Goal: Task Accomplishment & Management: Manage account settings

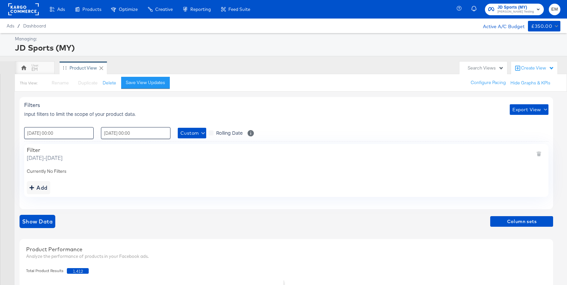
scroll to position [170, 0]
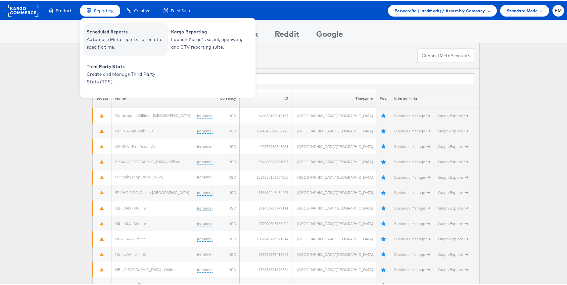
click at [110, 37] on span "Automate Meta reports to run at a specific time." at bounding box center [126, 41] width 79 height 15
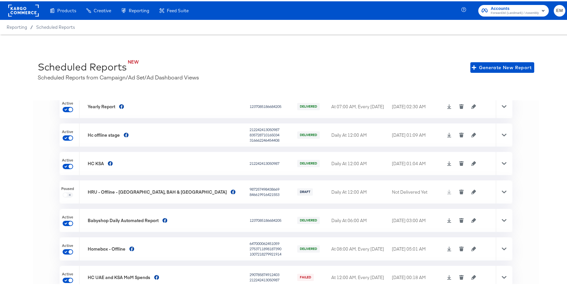
click at [28, 5] on rect at bounding box center [23, 9] width 30 height 12
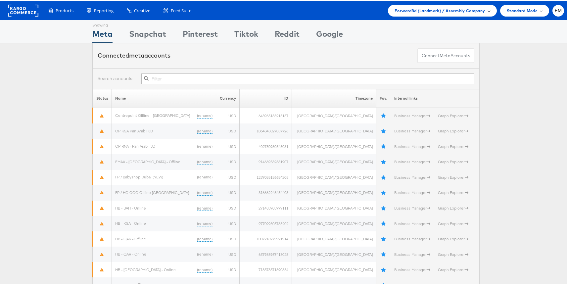
click at [429, 6] on span "Forward3d (Landmark) / Assembly Company" at bounding box center [439, 9] width 90 height 7
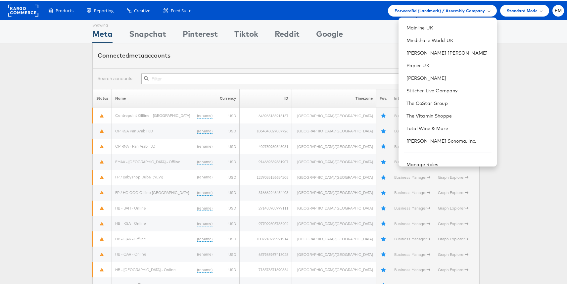
scroll to position [168, 0]
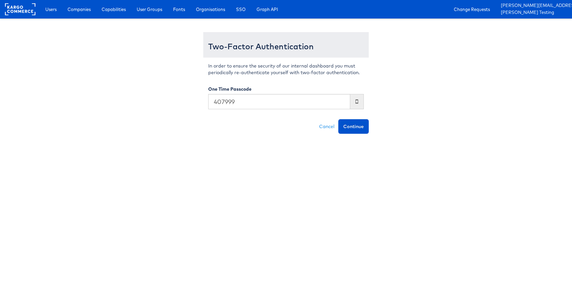
type input "407999"
click at [338, 119] on button "Continue" at bounding box center [353, 126] width 30 height 15
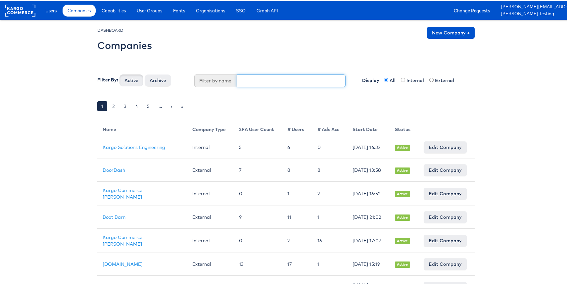
click at [251, 78] on input "text" at bounding box center [291, 79] width 109 height 13
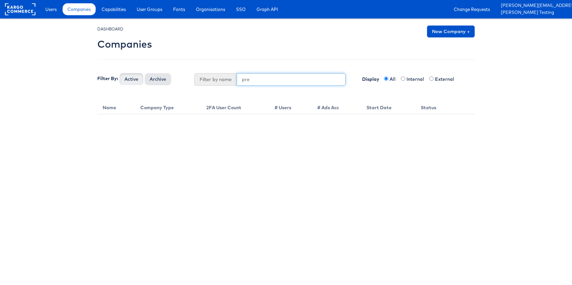
type input "pre"
click at [154, 76] on button "Archive" at bounding box center [158, 79] width 26 height 12
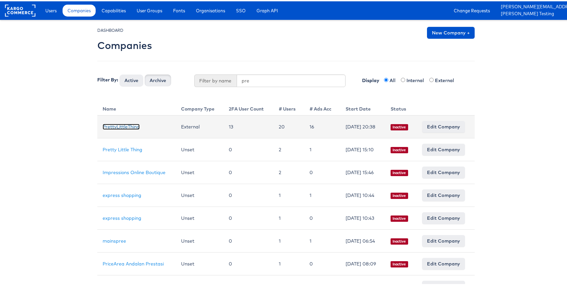
click at [124, 123] on link "PrettyLittleThing" at bounding box center [121, 125] width 37 height 6
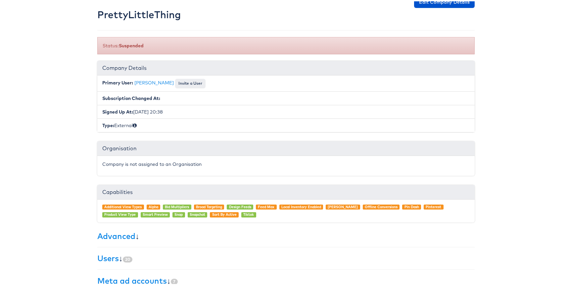
scroll to position [110, 0]
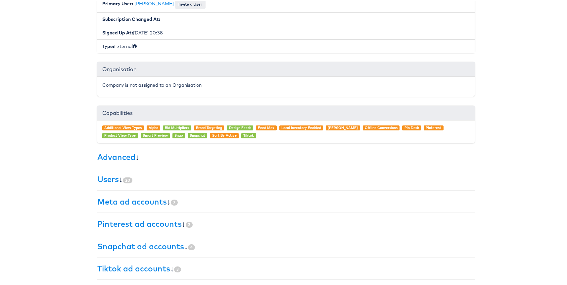
click at [107, 168] on div "× Set primary user The current primary user will be reverted back to their orig…" at bounding box center [285, 97] width 377 height 363
click at [108, 177] on link "Users" at bounding box center [108, 178] width 22 height 10
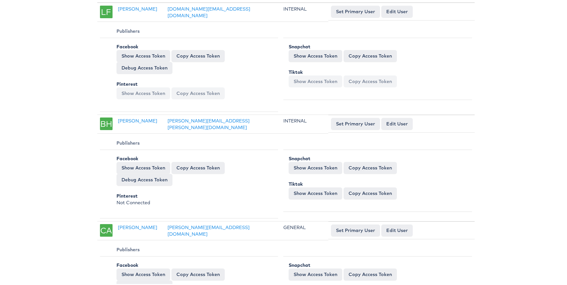
scroll to position [0, 0]
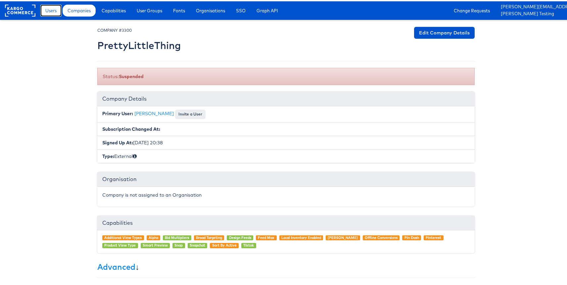
click at [57, 10] on span "Users" at bounding box center [50, 9] width 11 height 7
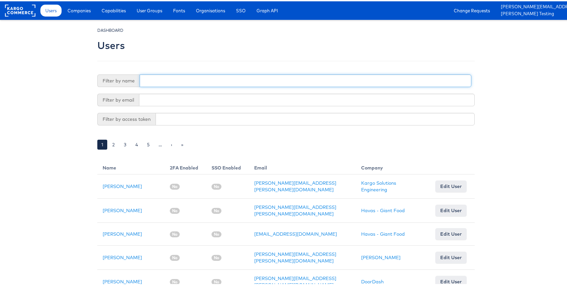
click at [185, 78] on input "text" at bounding box center [305, 79] width 331 height 13
type input "eamon"
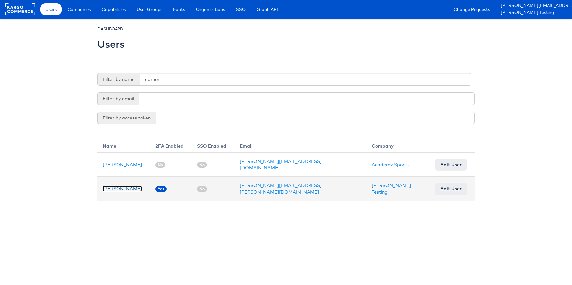
click at [116, 187] on link "Eamon McNicholas" at bounding box center [122, 189] width 39 height 6
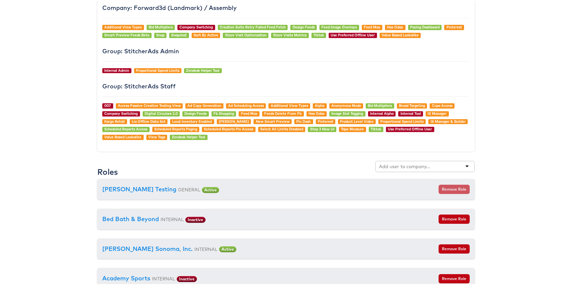
scroll to position [686, 0]
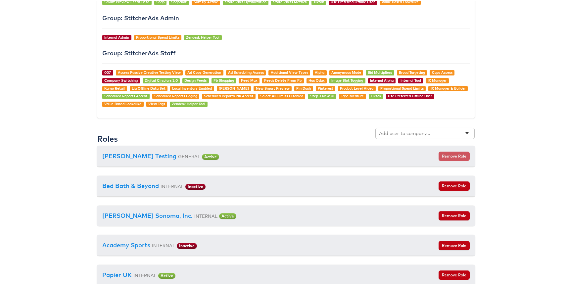
click at [385, 129] on input "text" at bounding box center [405, 132] width 52 height 7
click at [468, 135] on div at bounding box center [424, 131] width 99 height 11
click at [466, 131] on div at bounding box center [424, 131] width 99 height 11
click at [455, 131] on div at bounding box center [424, 131] width 99 height 11
type input "pretty little thing"
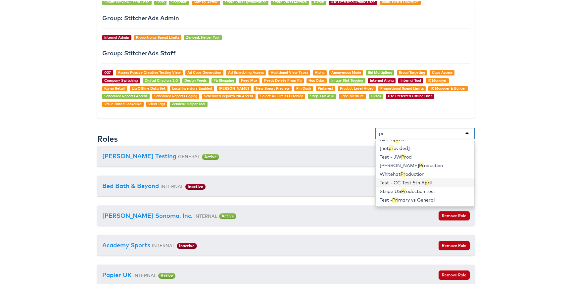
scroll to position [0, 0]
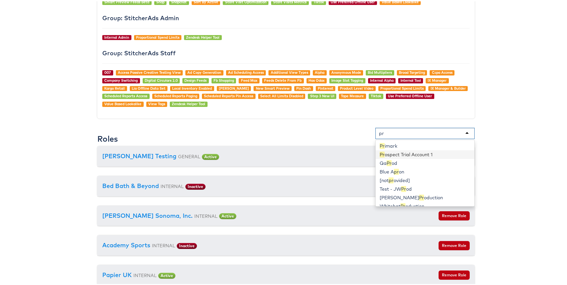
type input "pr"
click at [73, 138] on body "Users Companies Capabilities User Groups Fonts Organisations SSO Graph API Chan…" at bounding box center [286, 200] width 572 height 1772
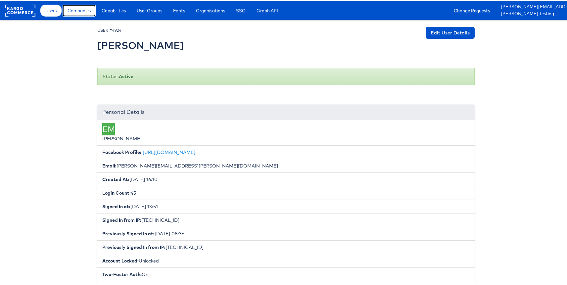
click at [78, 14] on link "Companies" at bounding box center [79, 9] width 33 height 12
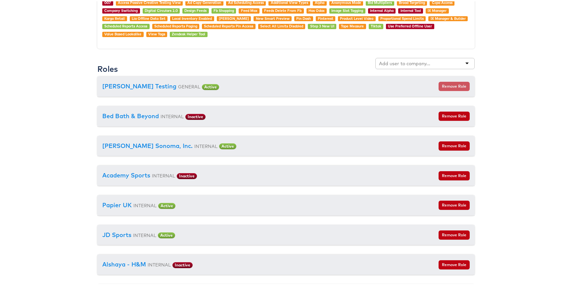
scroll to position [800, 0]
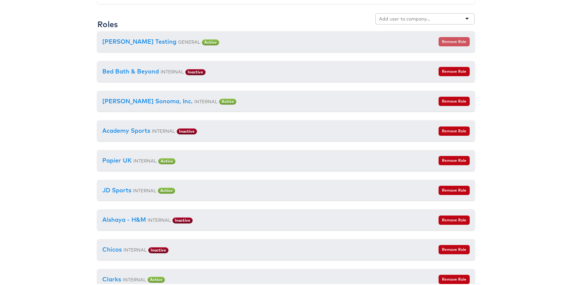
click at [394, 14] on input "text" at bounding box center [405, 17] width 52 height 7
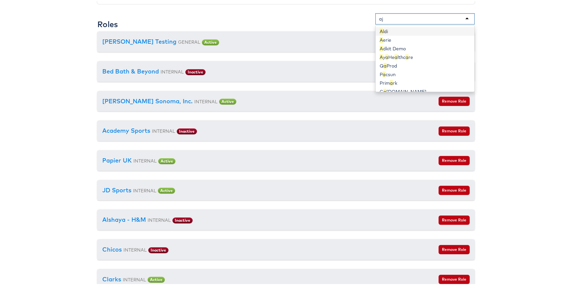
type input "aja"
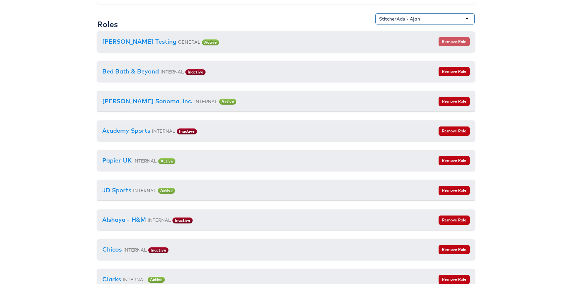
scroll to position [1492, 0]
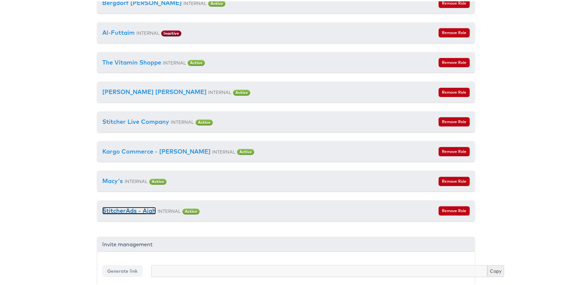
click at [125, 213] on link "StitcherAds - Ajah" at bounding box center [129, 209] width 54 height 8
click at [447, 212] on button "Remove Role" at bounding box center [453, 209] width 31 height 9
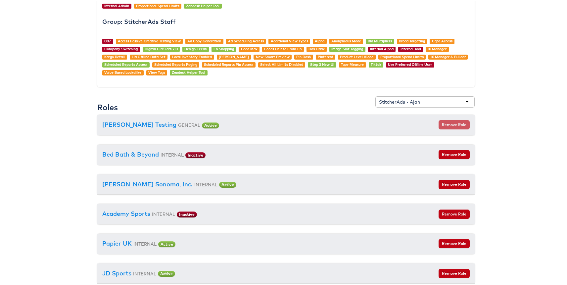
scroll to position [730, 0]
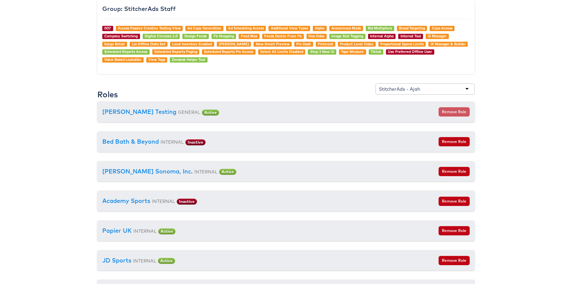
click at [414, 96] on div "Roles StitcherAds - Ajah [not provided] Colin Testing 6 Production Kargo Commer…" at bounding box center [285, 91] width 377 height 19
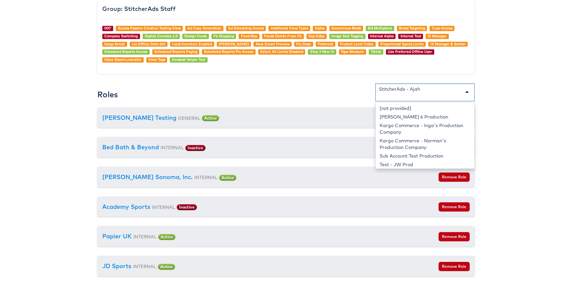
click at [416, 91] on div "StitcherAds - Ajah" at bounding box center [424, 91] width 99 height 18
click at [420, 90] on div "StitcherAds - Ajah" at bounding box center [424, 91] width 99 height 18
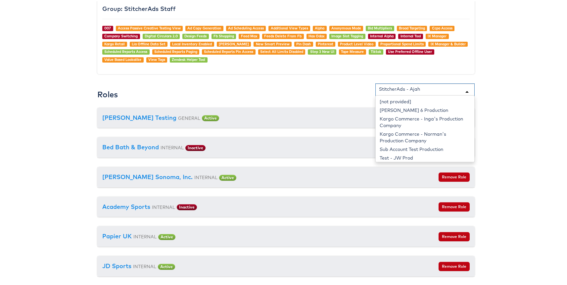
click at [420, 90] on div "StitcherAds - Ajah" at bounding box center [424, 91] width 99 height 18
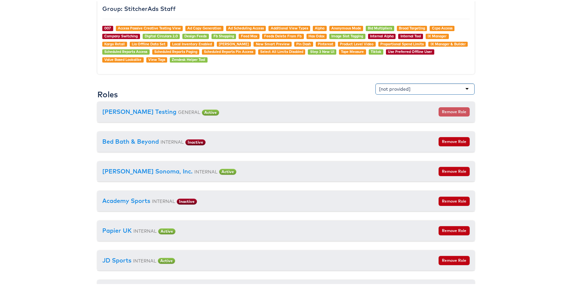
click at [415, 87] on div "[not provided]" at bounding box center [424, 87] width 99 height 11
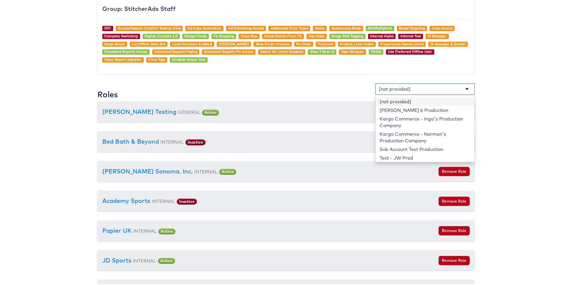
click at [415, 87] on input "text" at bounding box center [436, 87] width 52 height 7
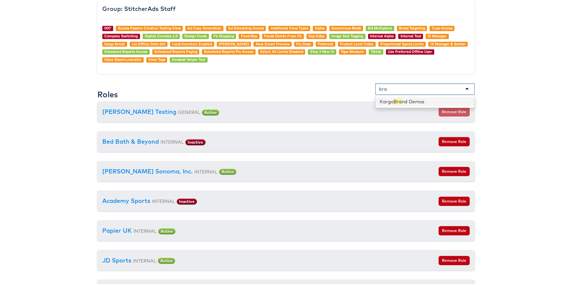
type input "brad"
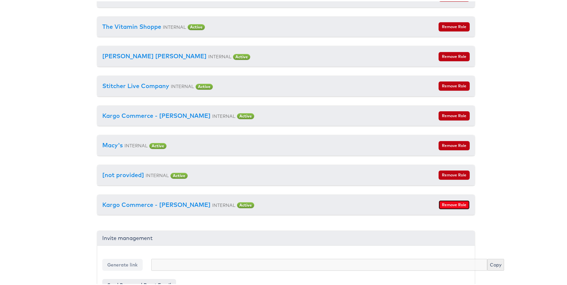
scroll to position [1522, 0]
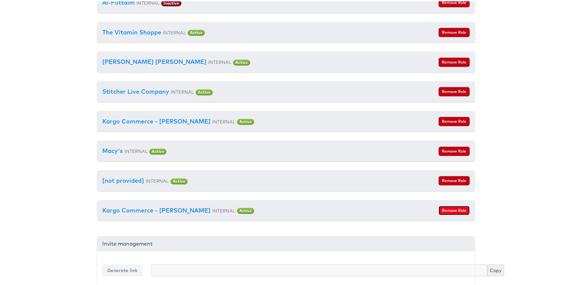
click at [452, 214] on button "Remove Role" at bounding box center [453, 208] width 31 height 9
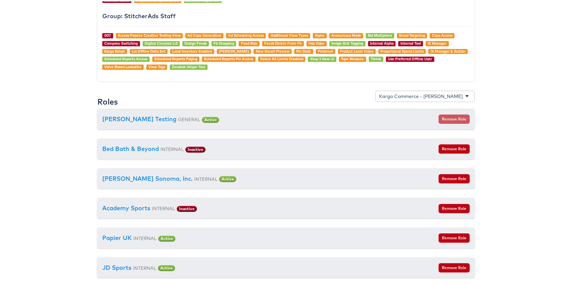
scroll to position [703, 0]
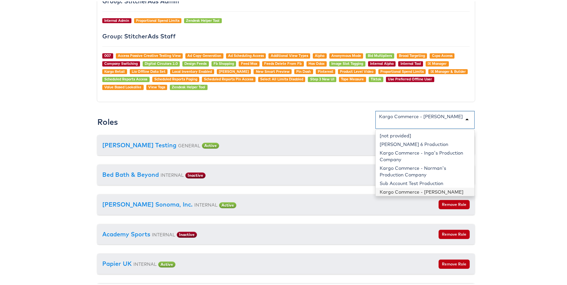
click at [410, 115] on div "Kargo Commerce - [PERSON_NAME]" at bounding box center [421, 115] width 84 height 7
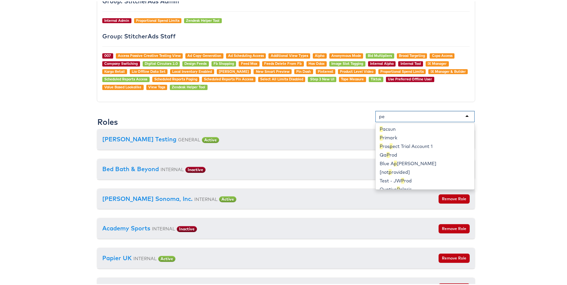
scroll to position [0, 0]
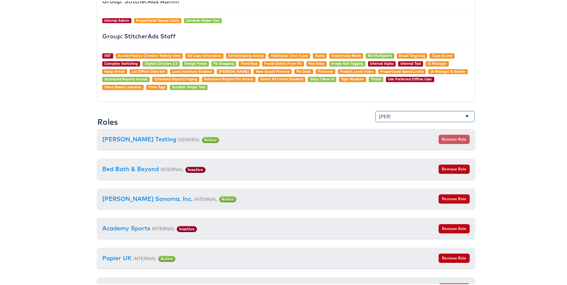
type input "peter"
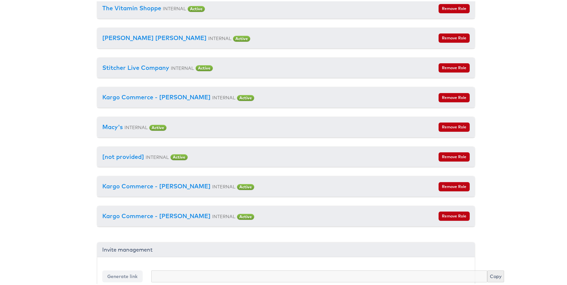
scroll to position [1557, 0]
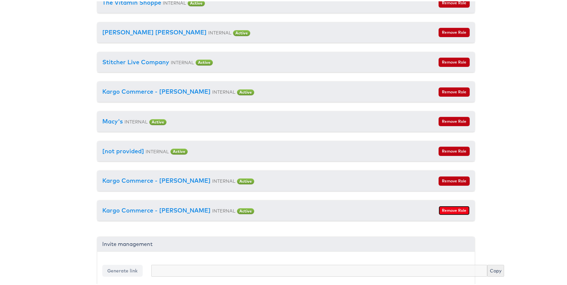
click at [452, 214] on button "Remove Role" at bounding box center [453, 208] width 31 height 9
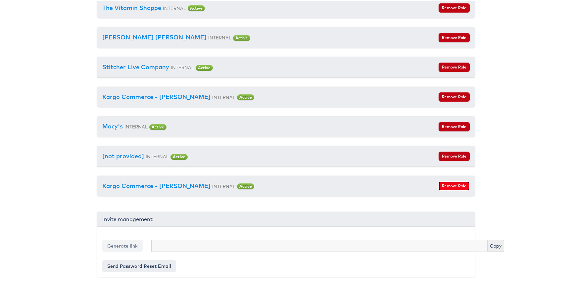
click at [443, 184] on button "Remove Role" at bounding box center [453, 184] width 31 height 9
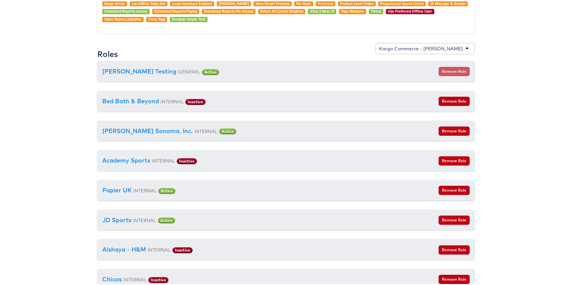
scroll to position [648, 0]
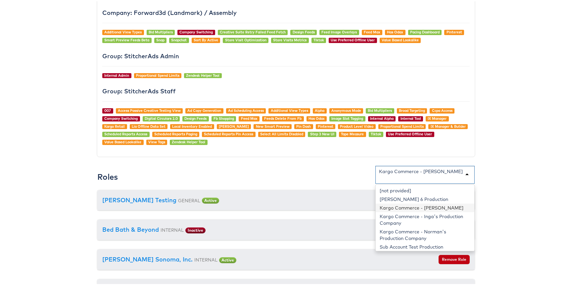
click at [411, 171] on div "Kargo Commerce - Peter Inouye" at bounding box center [421, 170] width 84 height 7
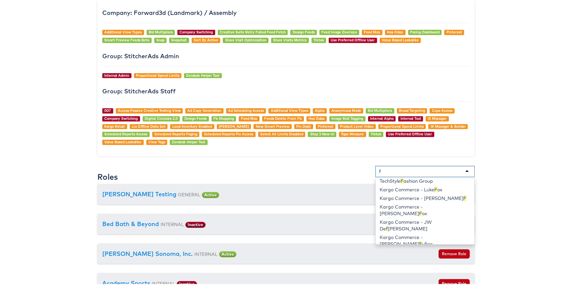
scroll to position [169, 0]
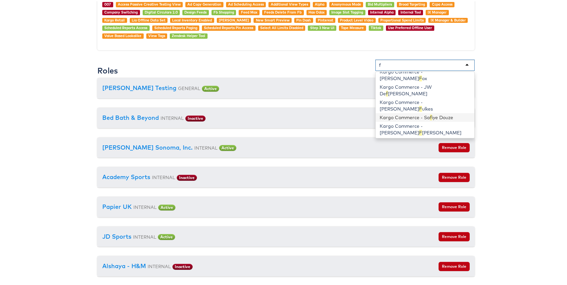
type input "f"
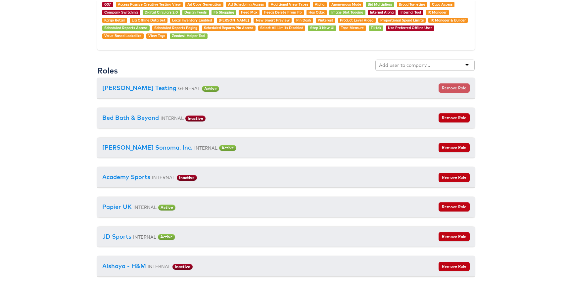
click at [511, 193] on body "Users Companies Capabilities User Groups Fonts Organisations SSO Graph API Chan…" at bounding box center [286, 147] width 572 height 1802
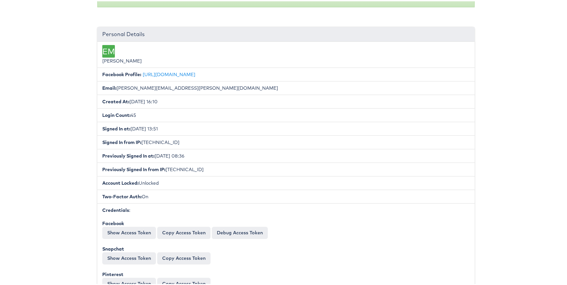
scroll to position [0, 0]
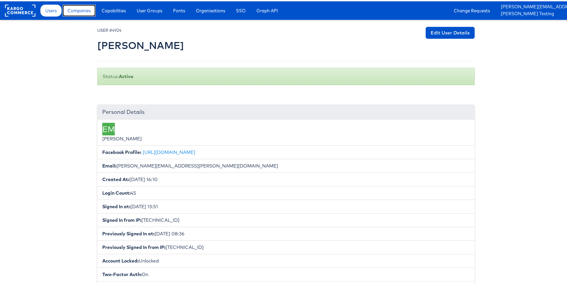
click at [92, 14] on link "Companies" at bounding box center [79, 9] width 33 height 12
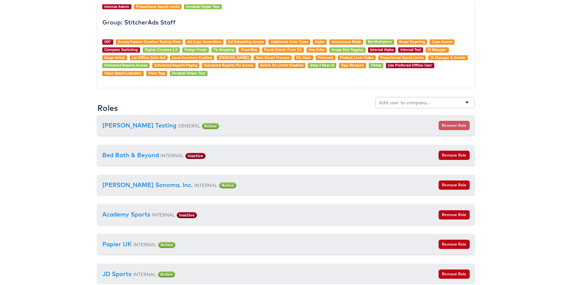
scroll to position [715, 0]
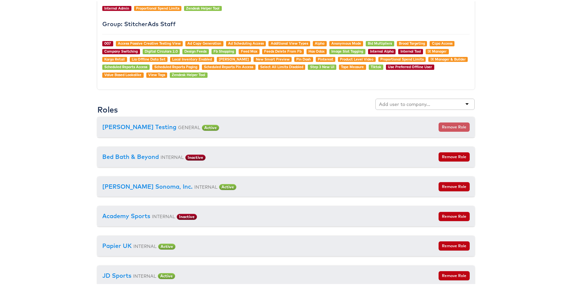
click at [388, 115] on div "Roles F ran Masombo F ood Lion - Assembly thegoodli f e Kra f t Heinz Barcelona…" at bounding box center [285, 106] width 377 height 19
click at [391, 109] on div "F ran Masombo F ood Lion - Assembly thegoodli f e Kra f t Heinz Barcelona F C T…" at bounding box center [424, 103] width 99 height 13
click at [394, 105] on input "text" at bounding box center [405, 103] width 52 height 7
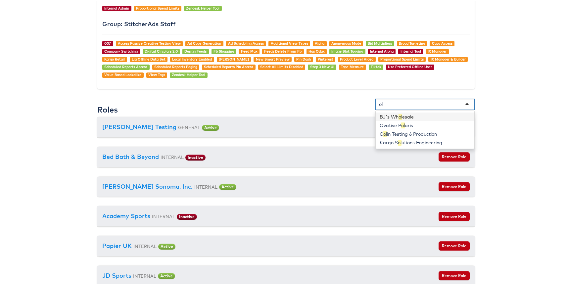
scroll to position [0, 0]
type input "oll"
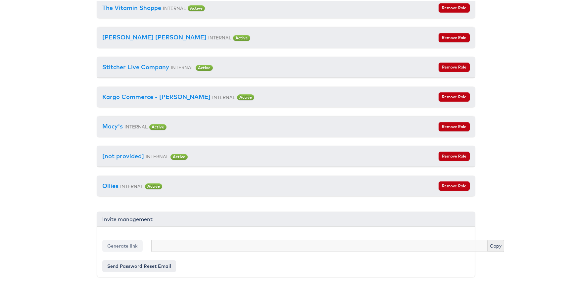
scroll to position [144, 0]
click at [457, 185] on button "Remove Role" at bounding box center [453, 184] width 31 height 9
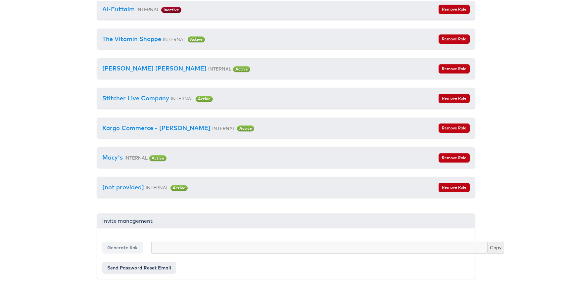
scroll to position [1512, 0]
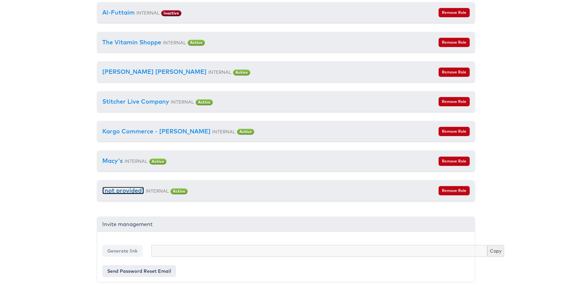
click at [121, 193] on link "[not provided]" at bounding box center [123, 189] width 42 height 8
click at [450, 194] on button "Remove Role" at bounding box center [453, 189] width 31 height 9
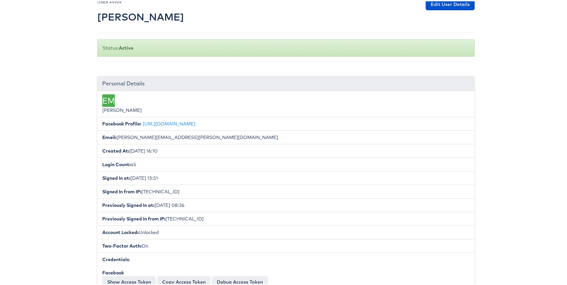
scroll to position [0, 0]
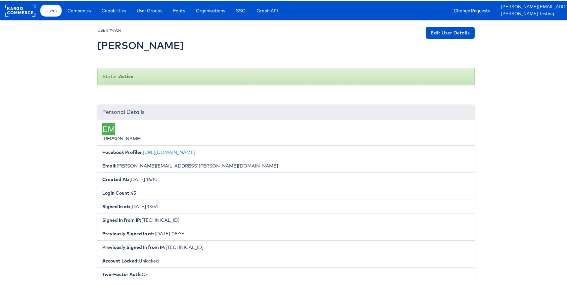
click at [80, 14] on link "Companies" at bounding box center [79, 9] width 33 height 12
click at [20, 7] on rect at bounding box center [20, 9] width 30 height 12
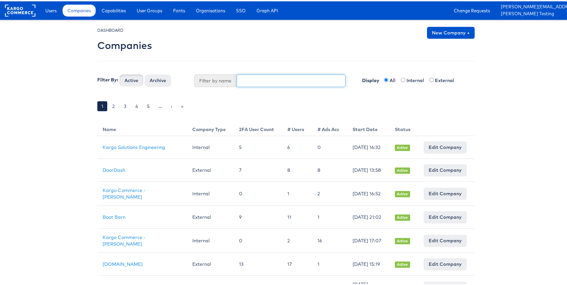
click at [249, 79] on input "text" at bounding box center [291, 79] width 109 height 13
click at [52, 10] on span "Users" at bounding box center [50, 9] width 11 height 7
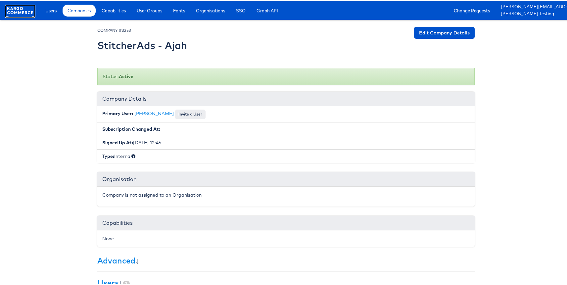
click at [22, 7] on rect at bounding box center [20, 9] width 30 height 12
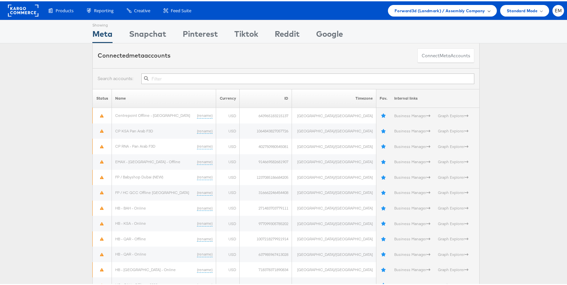
click at [409, 9] on span "Forward3d (Landmark) / Assembly Company" at bounding box center [439, 9] width 90 height 7
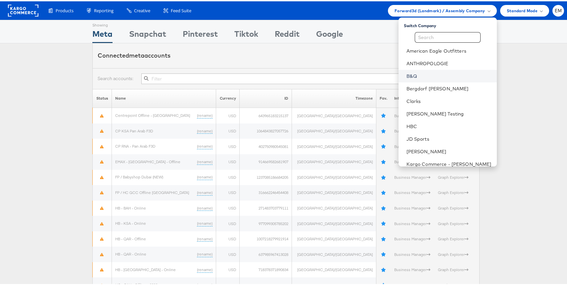
scroll to position [181, 0]
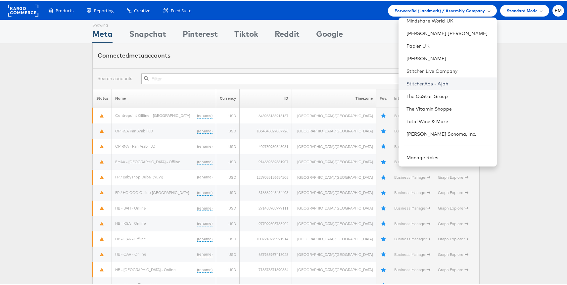
click at [438, 83] on link "StitcherAds - Ajah" at bounding box center [448, 82] width 85 height 7
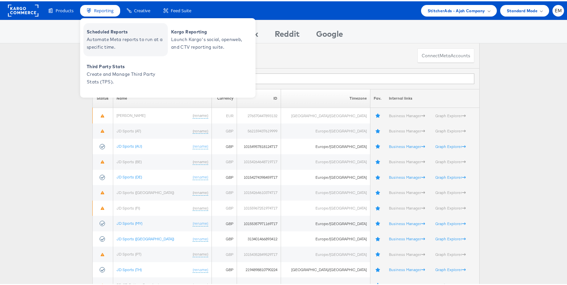
click at [107, 33] on span "Scheduled Reports" at bounding box center [126, 31] width 79 height 8
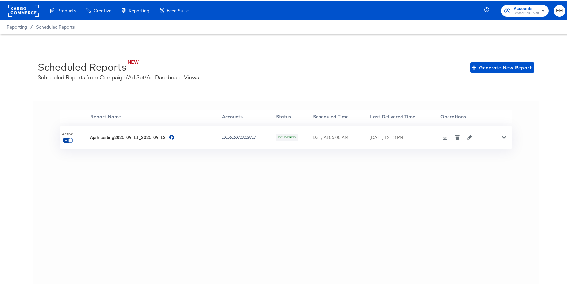
click at [68, 140] on input "checkbox" at bounding box center [71, 140] width 16 height 5
checkbox input "false"
click at [20, 15] on div at bounding box center [23, 9] width 30 height 19
click at [26, 13] on rect at bounding box center [23, 9] width 30 height 12
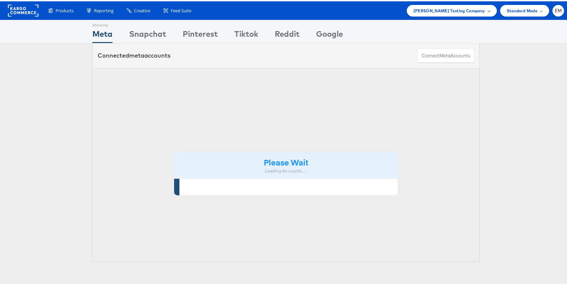
click at [429, 12] on span "Colin Clarke Testing Company" at bounding box center [449, 9] width 72 height 7
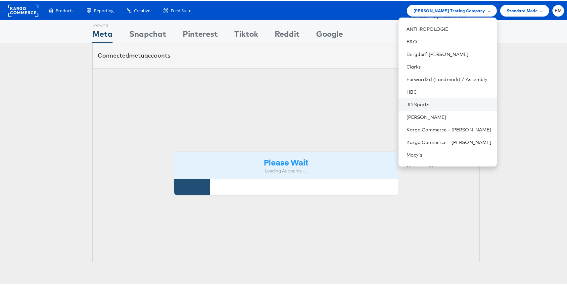
scroll to position [70, 0]
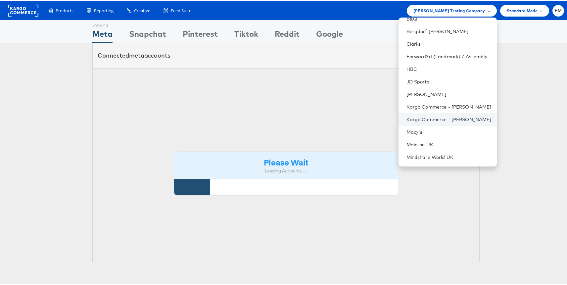
click at [419, 118] on link "Kargo Commerce - Bradley H" at bounding box center [448, 118] width 85 height 7
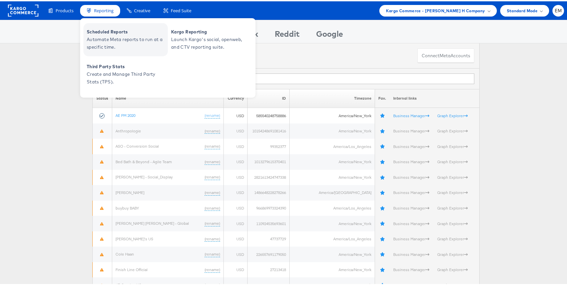
click at [110, 37] on span "Automate Meta reports to run at a specific time." at bounding box center [126, 41] width 79 height 15
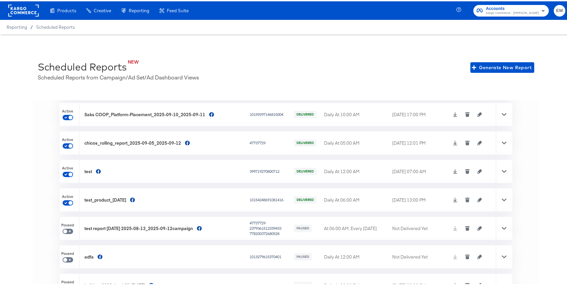
scroll to position [80, 0]
click at [67, 144] on input "checkbox" at bounding box center [71, 145] width 16 height 5
checkbox input "false"
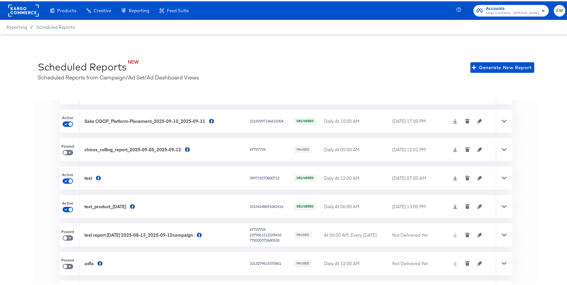
click at [498, 206] on div at bounding box center [504, 205] width 17 height 23
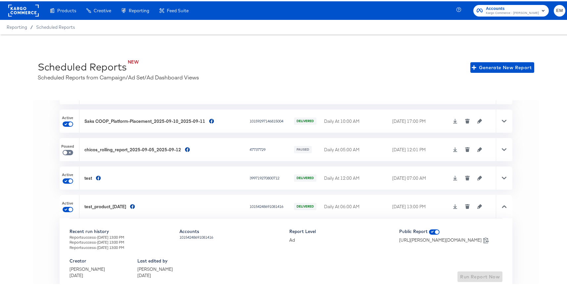
click at [502, 205] on icon at bounding box center [504, 205] width 5 height 3
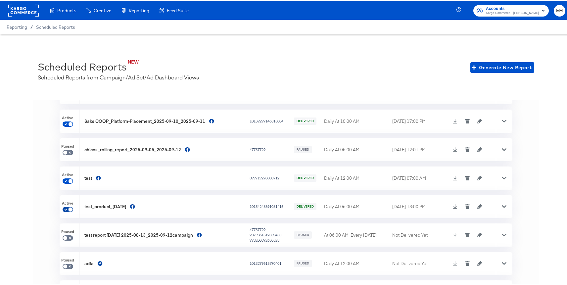
click at [70, 208] on input "checkbox" at bounding box center [71, 209] width 16 height 5
checkbox input "false"
click at [502, 176] on icon at bounding box center [504, 176] width 5 height 3
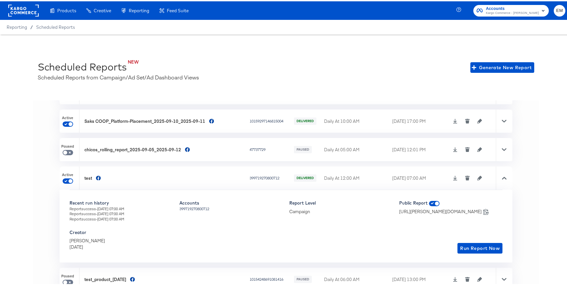
click at [502, 176] on icon at bounding box center [504, 176] width 5 height 5
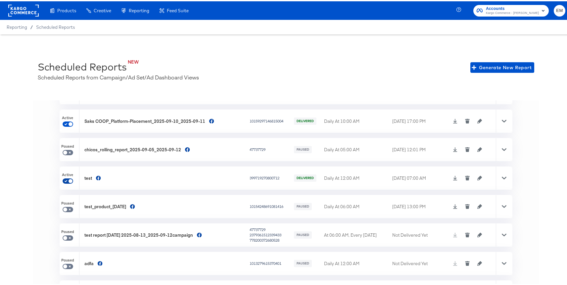
click at [71, 180] on input "checkbox" at bounding box center [71, 180] width 16 height 5
checkbox input "false"
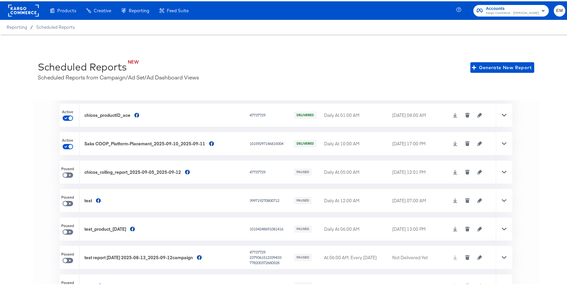
scroll to position [41, 0]
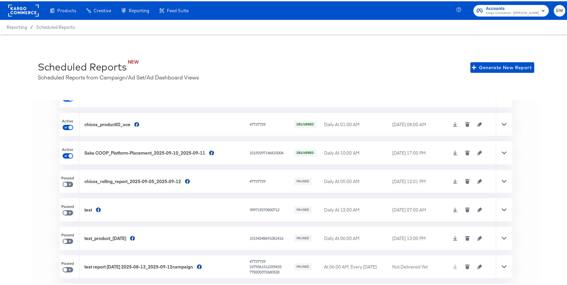
click at [496, 154] on div at bounding box center [504, 151] width 17 height 23
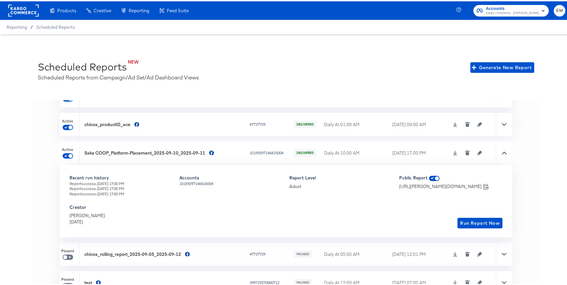
click at [496, 154] on div at bounding box center [504, 151] width 17 height 23
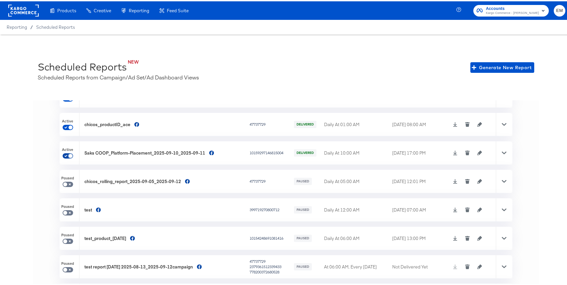
click at [69, 154] on input "checkbox" at bounding box center [71, 155] width 16 height 5
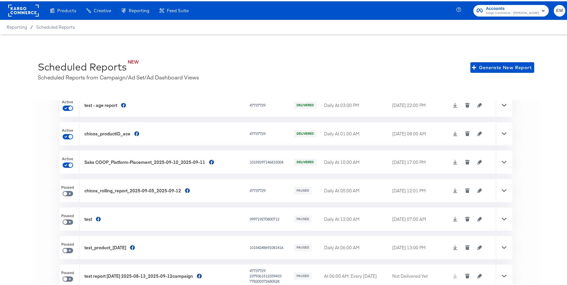
checkbox input "false"
click at [496, 135] on div at bounding box center [504, 132] width 17 height 23
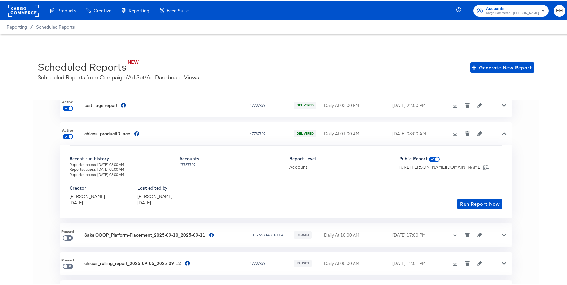
click at [502, 133] on icon at bounding box center [504, 132] width 5 height 5
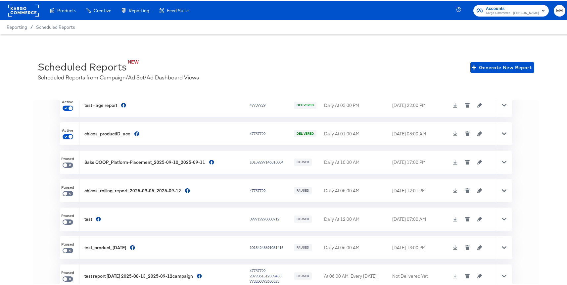
click at [497, 130] on div at bounding box center [504, 132] width 17 height 23
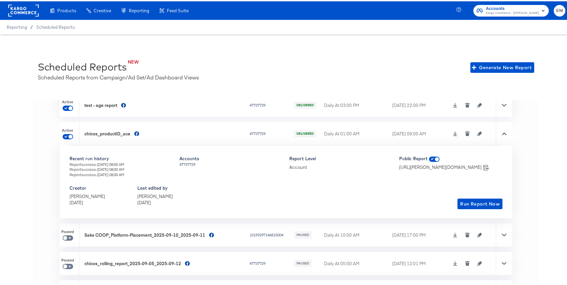
click at [497, 130] on div at bounding box center [504, 132] width 17 height 23
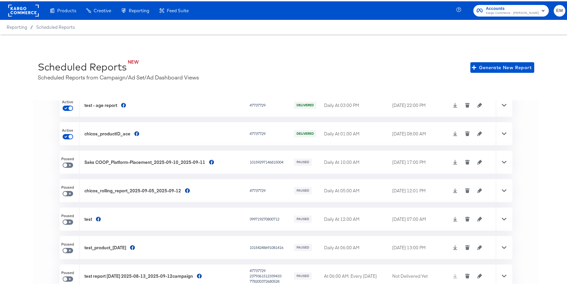
click at [502, 132] on icon at bounding box center [504, 132] width 5 height 3
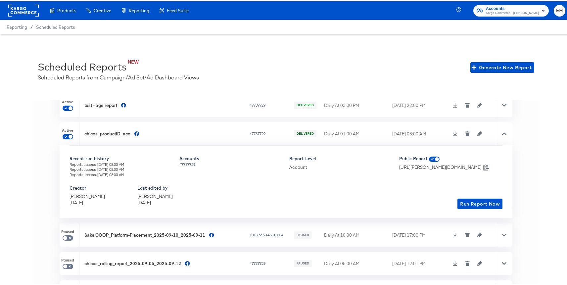
click at [502, 132] on icon at bounding box center [504, 132] width 5 height 5
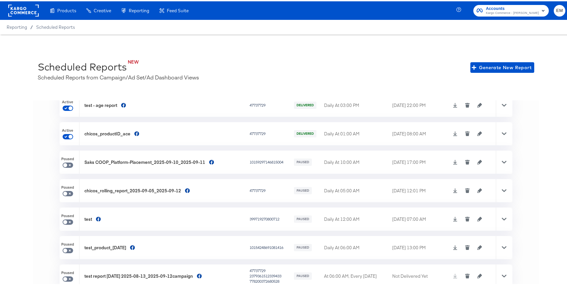
click at [50, 141] on div "'' Report Name Accounts Status Scheduled Time Last Delivered Time Operations Ac…" at bounding box center [285, 199] width 505 height 200
click at [70, 133] on span at bounding box center [70, 135] width 4 height 4
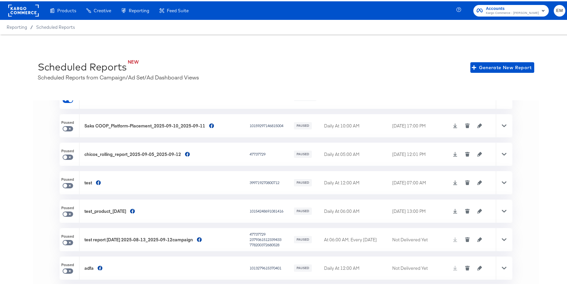
scroll to position [0, 0]
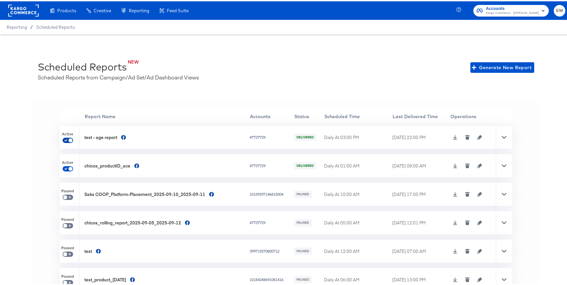
click at [68, 138] on input "checkbox" at bounding box center [71, 140] width 16 height 5
checkbox input "false"
click at [69, 165] on span at bounding box center [70, 167] width 4 height 4
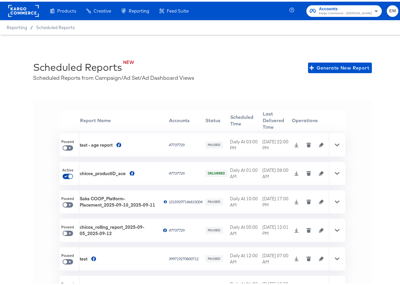
click at [65, 173] on input "checkbox" at bounding box center [71, 175] width 16 height 5
checkbox input "true"
click at [20, 8] on rect at bounding box center [23, 9] width 30 height 12
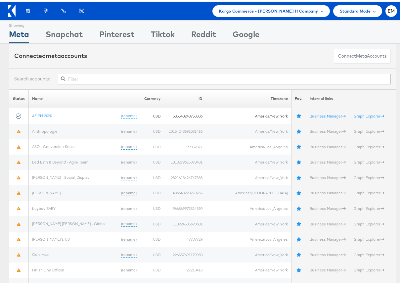
click at [300, 4] on div "Kargo Commerce - Bradley H Company" at bounding box center [270, 10] width 117 height 12
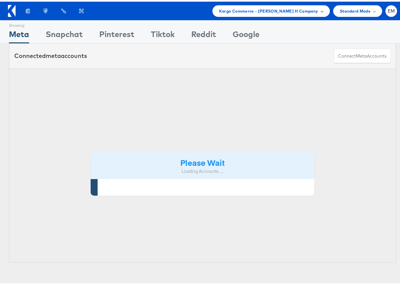
click at [256, 11] on span "Kargo Commerce - Bradley H Company" at bounding box center [268, 9] width 99 height 7
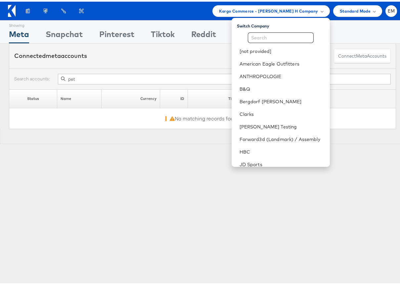
type input "pet"
click at [264, 34] on input "text" at bounding box center [281, 36] width 66 height 11
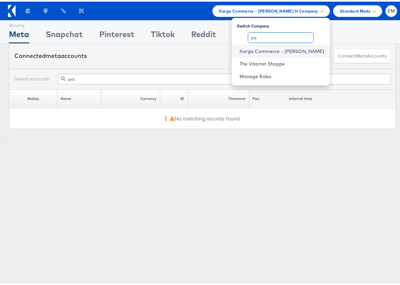
type input "pe"
click at [268, 52] on link "Kargo Commerce - Peter Inouye" at bounding box center [282, 49] width 85 height 7
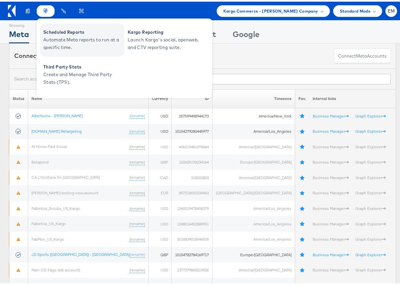
click at [52, 32] on span "Scheduled Reports" at bounding box center [82, 31] width 79 height 8
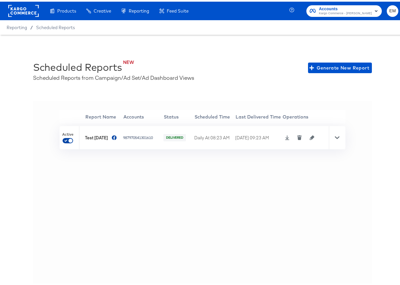
click at [71, 139] on input "checkbox" at bounding box center [71, 140] width 16 height 5
checkbox input "false"
click at [343, 14] on span "Kargo Commerce - Peter Inouye" at bounding box center [345, 11] width 53 height 5
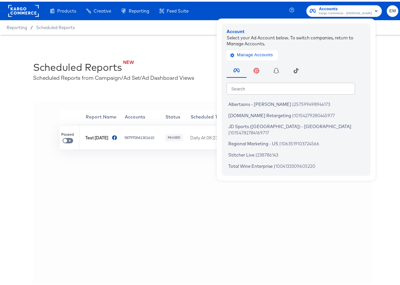
click at [20, 16] on div at bounding box center [23, 9] width 30 height 19
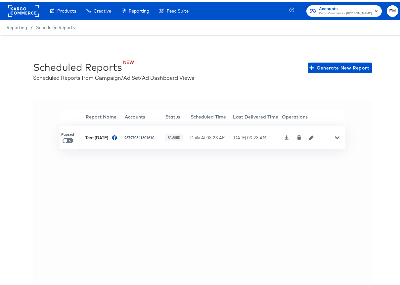
click at [24, 9] on rect at bounding box center [23, 9] width 30 height 12
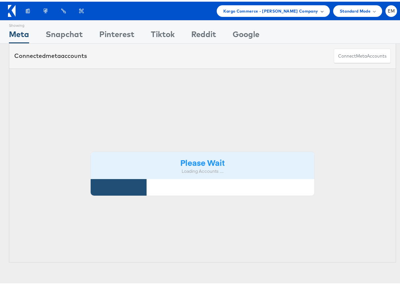
click at [308, 10] on span "Kargo Commerce - Peter Inouye Company" at bounding box center [270, 9] width 95 height 7
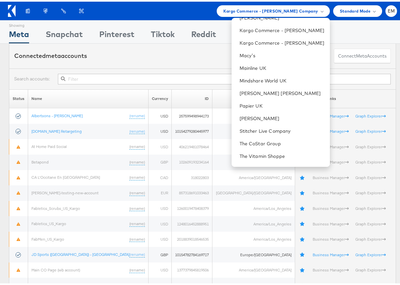
scroll to position [206, 0]
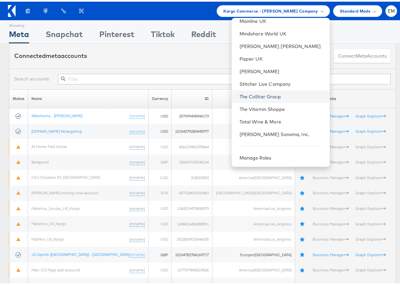
click at [261, 96] on link "The CoStar Group" at bounding box center [282, 95] width 85 height 7
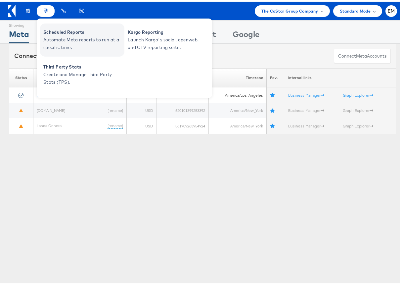
click at [58, 39] on span "Automate Meta reports to run at a specific time." at bounding box center [82, 41] width 79 height 15
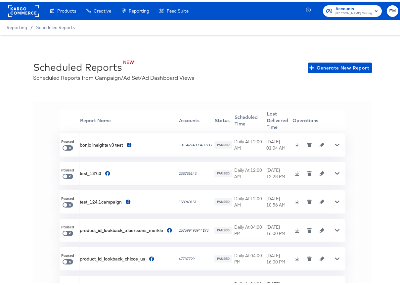
click at [29, 12] on rect at bounding box center [23, 9] width 30 height 12
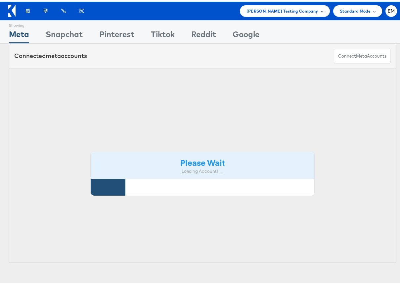
click at [267, 11] on span "[PERSON_NAME] Testing Company" at bounding box center [282, 9] width 72 height 7
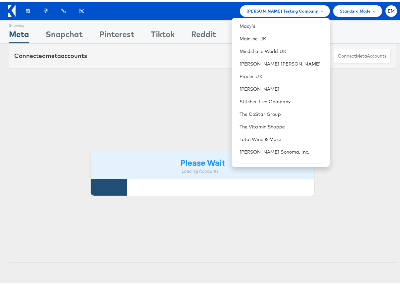
scroll to position [181, 0]
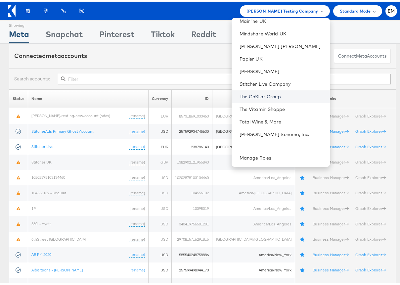
click at [252, 92] on link "The CoStar Group" at bounding box center [282, 95] width 85 height 7
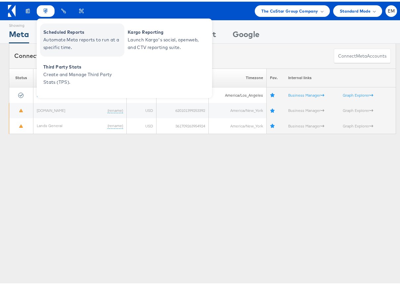
click at [51, 34] on span "Automate Meta reports to run at a specific time." at bounding box center [82, 41] width 79 height 15
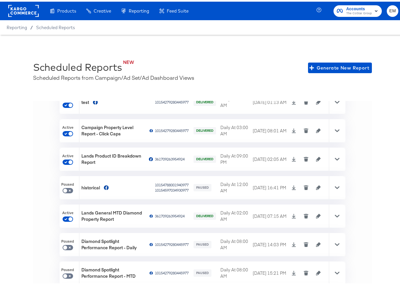
scroll to position [67, 0]
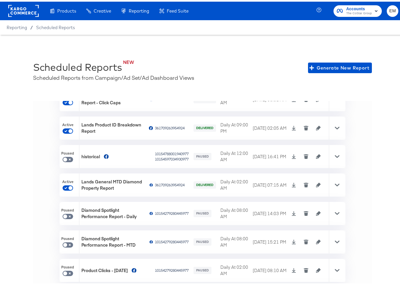
click at [345, 184] on div at bounding box center [337, 183] width 17 height 23
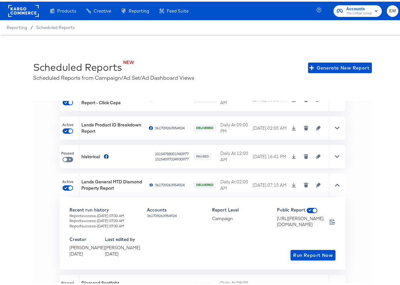
scroll to position [79, 0]
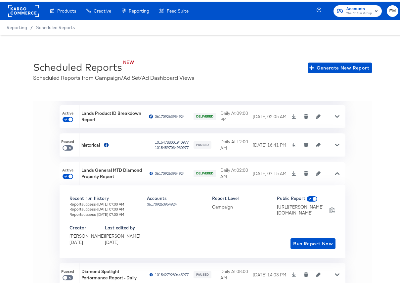
click at [45, 175] on div "'' Report Name Accounts Status Scheduled Time Last Delivered Time Operations Ac…" at bounding box center [202, 199] width 339 height 200
click at [46, 174] on div "'' Report Name Accounts Status Scheduled Time Last Delivered Time Operations Ac…" at bounding box center [202, 199] width 339 height 200
click at [68, 175] on input "checkbox" at bounding box center [71, 175] width 16 height 5
checkbox input "false"
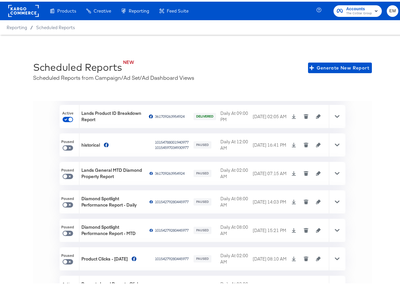
click at [339, 116] on icon at bounding box center [337, 114] width 5 height 5
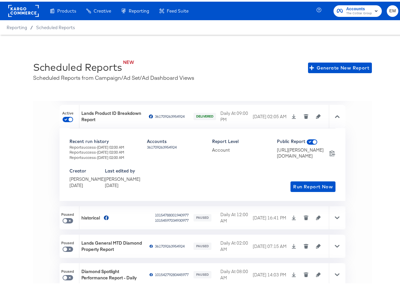
click at [40, 129] on div "'' Report Name Accounts Status Scheduled Time Last Delivered Time Operations Ac…" at bounding box center [202, 199] width 339 height 200
click at [70, 118] on input "checkbox" at bounding box center [71, 118] width 16 height 5
checkbox input "false"
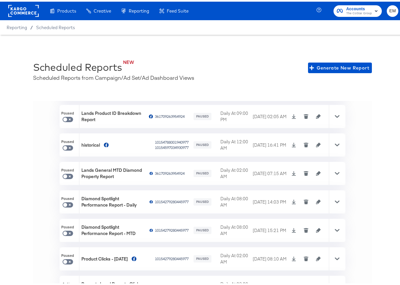
click at [22, 9] on rect at bounding box center [23, 9] width 30 height 12
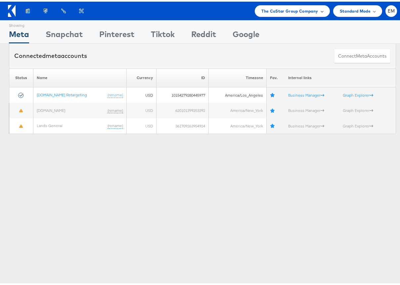
click at [286, 9] on span "The CoStar Group Company" at bounding box center [289, 9] width 57 height 7
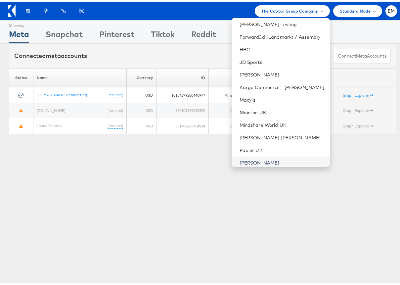
scroll to position [94, 0]
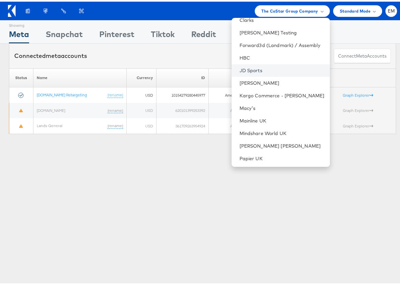
click at [247, 72] on link "JD Sports" at bounding box center [282, 69] width 85 height 7
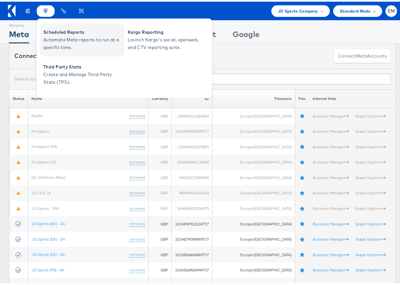
click at [53, 36] on span "Automate Meta reports to run at a specific time." at bounding box center [82, 41] width 79 height 15
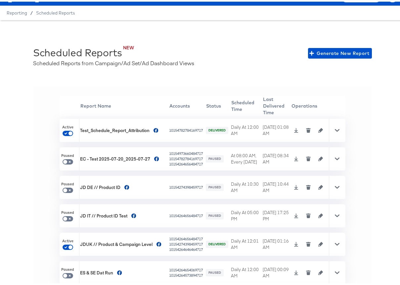
scroll to position [1, 0]
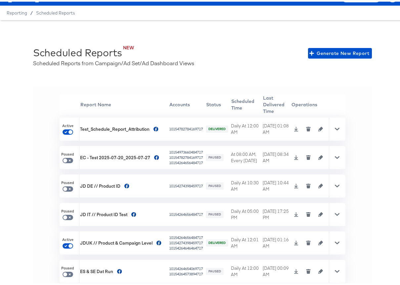
click at [298, 239] on icon at bounding box center [296, 241] width 5 height 5
click at [22, 221] on div "NEW Scheduled Reports Scheduled Reports from Campaign/Ad Set/Ad Dashboard Views…" at bounding box center [202, 152] width 405 height 266
click at [69, 243] on input "checkbox" at bounding box center [71, 245] width 16 height 5
checkbox input "false"
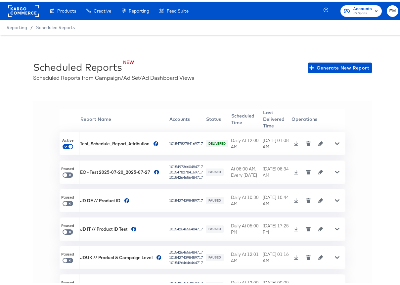
click at [31, 10] on rect at bounding box center [23, 9] width 30 height 12
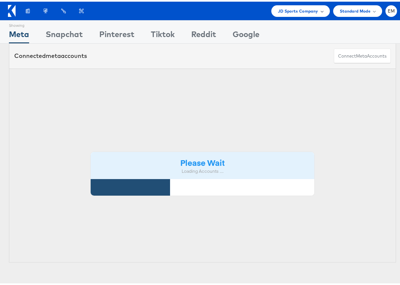
click at [289, 6] on span "JD Sports Company" at bounding box center [298, 9] width 40 height 7
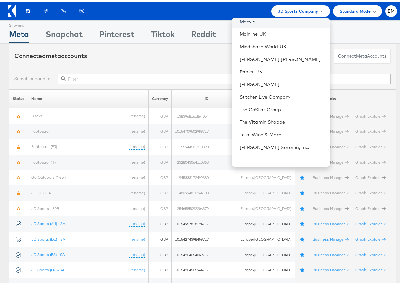
scroll to position [181, 0]
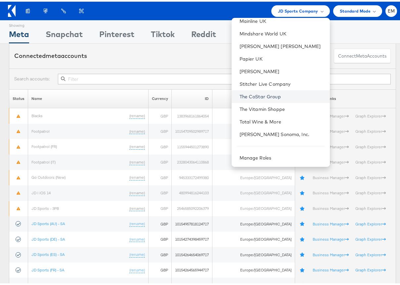
click at [250, 93] on link "The CoStar Group" at bounding box center [282, 95] width 85 height 7
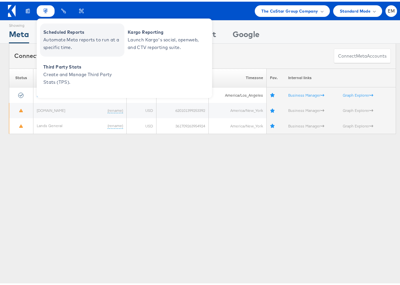
click at [55, 37] on span "Automate Meta reports to run at a specific time." at bounding box center [82, 41] width 79 height 15
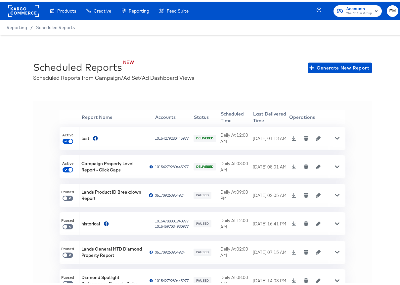
click at [345, 138] on div at bounding box center [337, 136] width 17 height 23
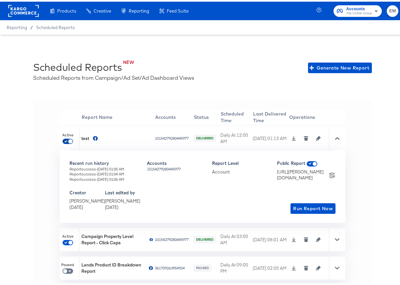
click at [69, 139] on input "checkbox" at bounding box center [71, 140] width 16 height 5
checkbox input "false"
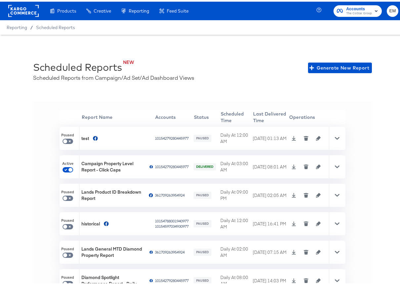
click at [27, 11] on rect at bounding box center [23, 9] width 30 height 12
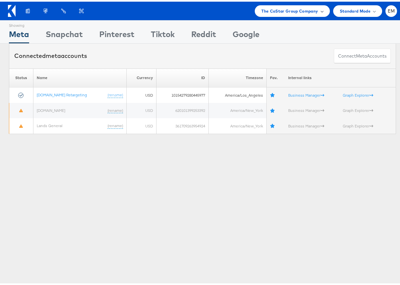
click at [298, 9] on span "The CoStar Group Company" at bounding box center [289, 9] width 57 height 7
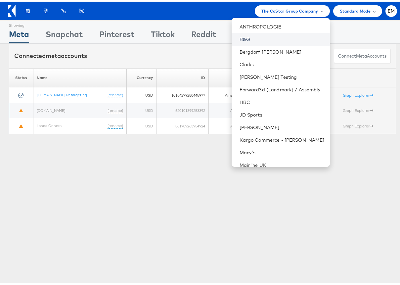
scroll to position [53, 0]
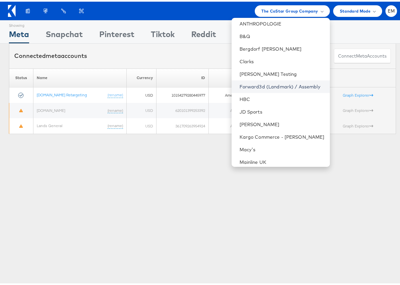
click at [255, 82] on link "Forward3d (Landmark) / Assembly" at bounding box center [282, 85] width 85 height 7
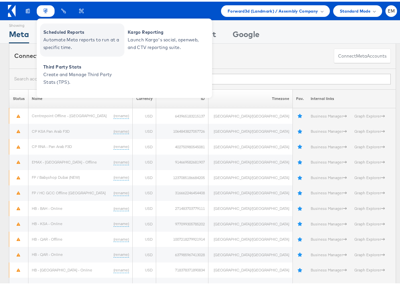
click at [52, 43] on span "Automate Meta reports to run at a specific time." at bounding box center [82, 41] width 79 height 15
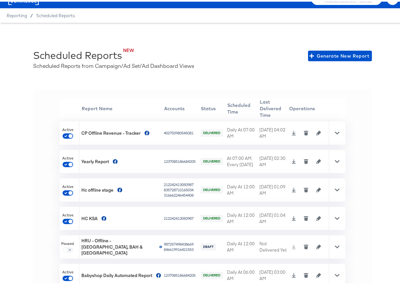
scroll to position [15, 0]
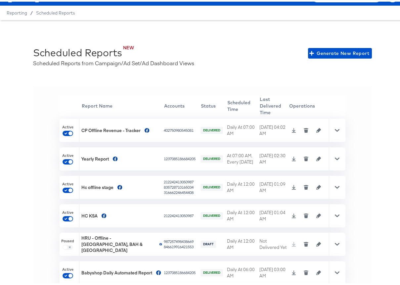
click at [296, 212] on icon at bounding box center [294, 214] width 4 height 5
click at [38, 206] on div "'' Report Name Accounts Status Scheduled Time Last Delivered Time Operations Ac…" at bounding box center [202, 185] width 339 height 200
click at [68, 215] on span at bounding box center [70, 217] width 4 height 4
click at [370, 22] on div "NEW Scheduled Reports Scheduled Reports from Campaign/Ad Set/Ad Dashboard Views…" at bounding box center [202, 152] width 405 height 266
click at [68, 216] on input "checkbox" at bounding box center [71, 218] width 16 height 5
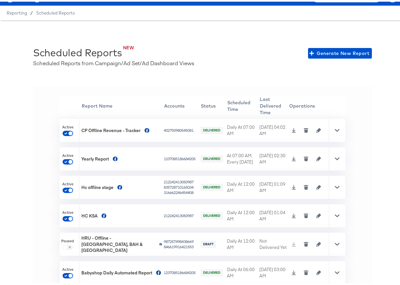
checkbox input "false"
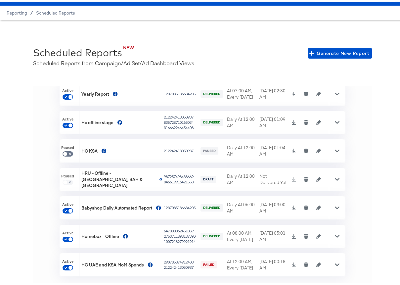
click at [26, 237] on div "NEW Scheduled Reports Scheduled Reports from Campaign/Ad Set/Ad Dashboard Views…" at bounding box center [202, 152] width 405 height 266
click at [66, 265] on input "checkbox" at bounding box center [71, 267] width 16 height 5
checkbox input "false"
click at [297, 232] on icon at bounding box center [294, 234] width 5 height 5
click at [50, 221] on div "'' Report Name Accounts Status Scheduled Time Last Delivered Time Operations Ac…" at bounding box center [202, 185] width 339 height 200
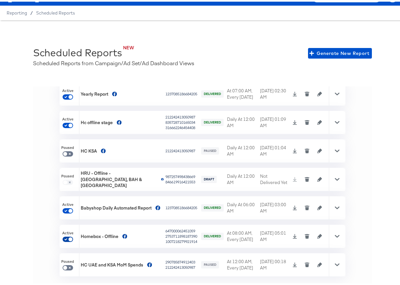
click at [70, 236] on span at bounding box center [70, 238] width 4 height 4
click at [66, 236] on input "checkbox" at bounding box center [71, 238] width 16 height 5
checkbox input "false"
click at [339, 261] on icon at bounding box center [337, 263] width 5 height 5
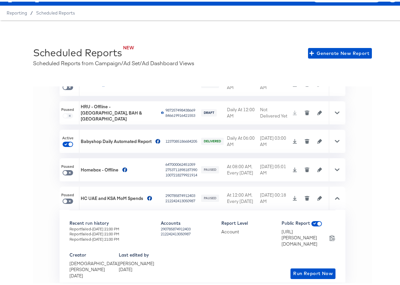
scroll to position [138, 0]
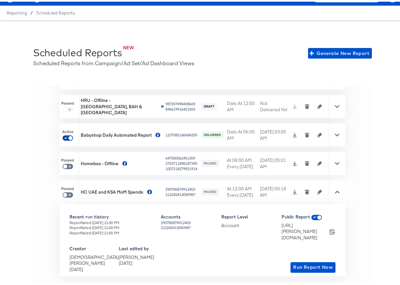
click at [66, 135] on input "checkbox" at bounding box center [71, 137] width 16 height 5
checkbox input "true"
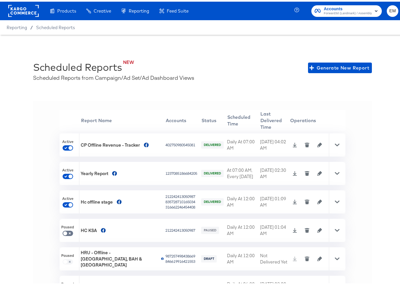
click at [26, 10] on rect at bounding box center [23, 9] width 30 height 12
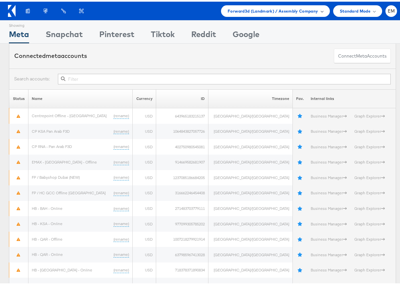
click at [299, 4] on div "Forward3d (Landmark) / Assembly Company" at bounding box center [275, 10] width 109 height 12
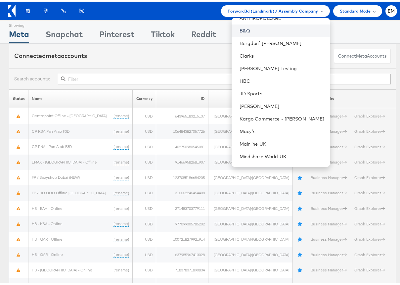
scroll to position [107, 0]
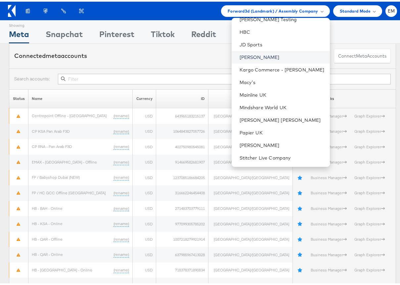
click at [270, 56] on link "[PERSON_NAME]" at bounding box center [282, 55] width 85 height 7
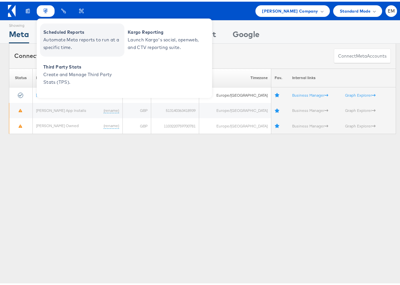
click at [64, 36] on span "Automate Meta reports to run at a specific time." at bounding box center [82, 41] width 79 height 15
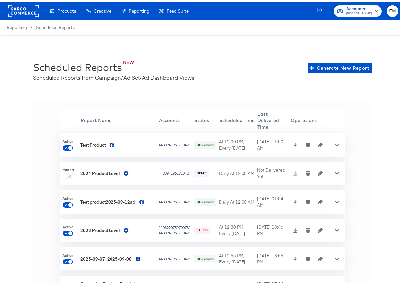
click at [339, 142] on icon at bounding box center [337, 143] width 5 height 3
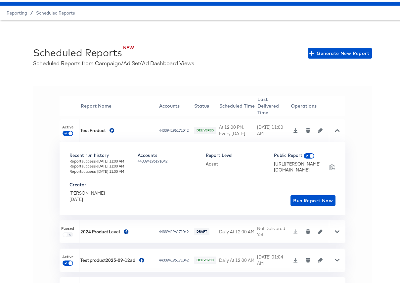
scroll to position [3, 0]
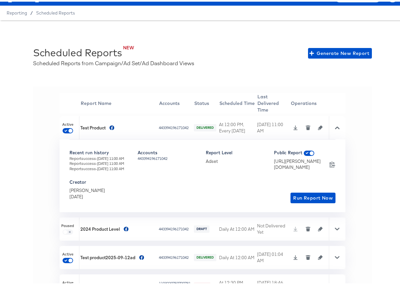
click at [298, 124] on icon at bounding box center [295, 126] width 5 height 5
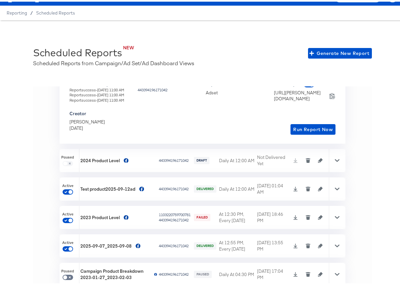
scroll to position [81, 0]
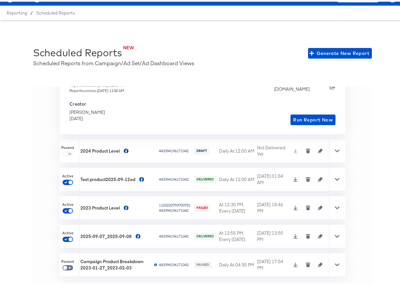
click at [298, 175] on icon at bounding box center [295, 177] width 5 height 5
click at [69, 179] on span at bounding box center [70, 181] width 4 height 4
click at [67, 179] on input "checkbox" at bounding box center [71, 181] width 16 height 5
checkbox input "false"
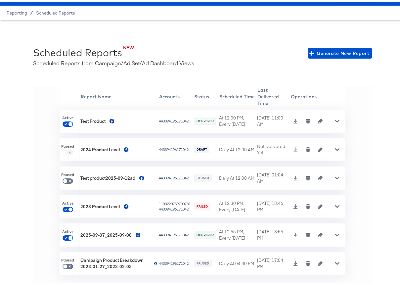
scroll to position [8, 0]
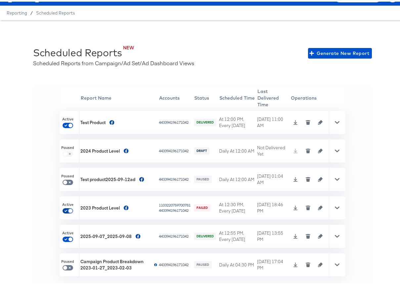
click at [66, 208] on input "checkbox" at bounding box center [71, 210] width 16 height 5
checkbox input "false"
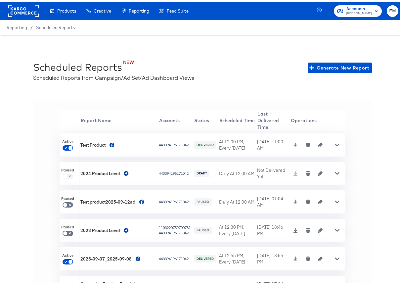
click at [22, 12] on rect at bounding box center [23, 9] width 30 height 12
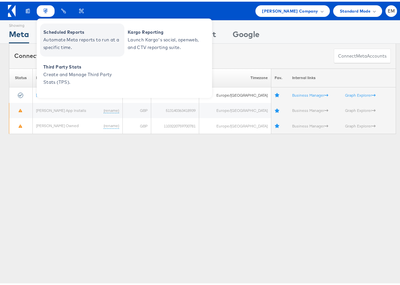
click at [59, 40] on span "Automate Meta reports to run at a specific time." at bounding box center [82, 41] width 79 height 15
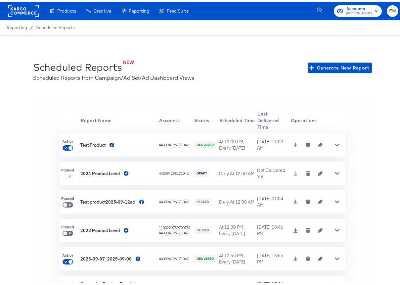
click at [29, 10] on rect at bounding box center [23, 9] width 30 height 12
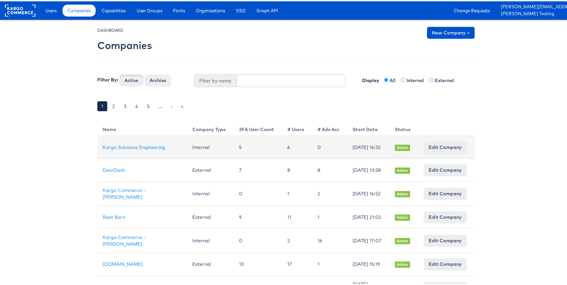
click at [123, 146] on td "Kargo Solutions Engineering" at bounding box center [142, 146] width 90 height 23
click at [122, 143] on link "Kargo Solutions Engineering" at bounding box center [134, 146] width 63 height 6
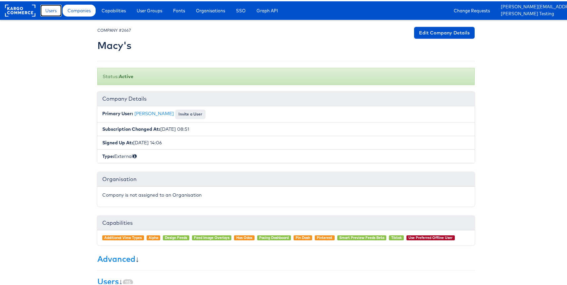
click at [48, 8] on span "Users" at bounding box center [50, 9] width 11 height 7
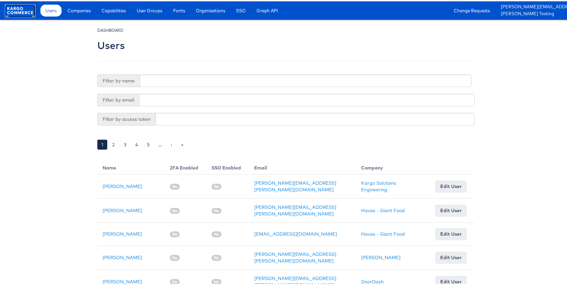
click at [28, 11] on rect at bounding box center [20, 9] width 30 height 12
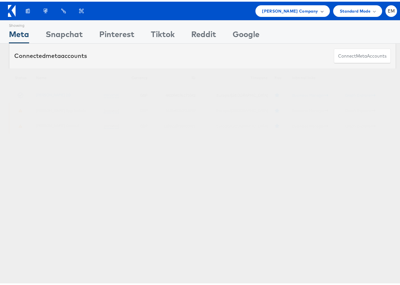
click at [306, 13] on div "[PERSON_NAME] Company" at bounding box center [292, 10] width 74 height 12
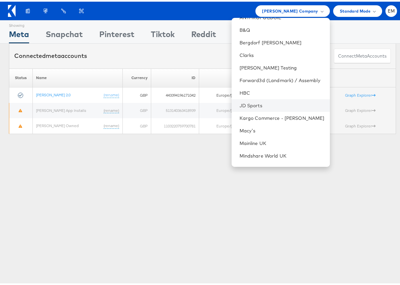
scroll to position [63, 0]
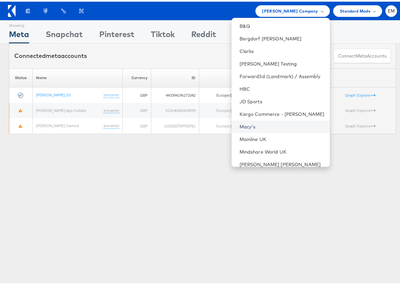
click at [245, 124] on link "Macy's" at bounding box center [282, 125] width 85 height 7
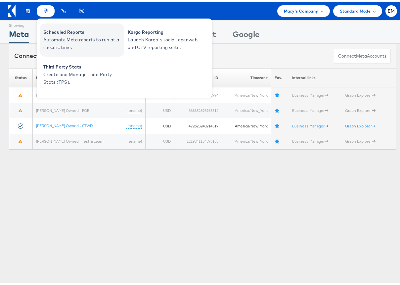
click at [55, 32] on span "Scheduled Reports" at bounding box center [82, 31] width 79 height 8
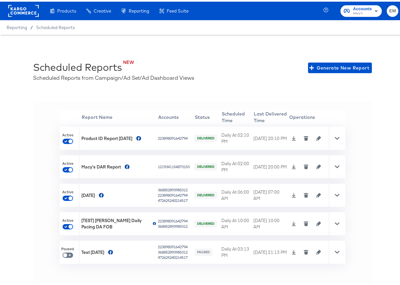
scroll to position [0, 1]
click at [296, 136] on icon at bounding box center [293, 136] width 5 height 5
click at [40, 140] on div "'' Report Name Accounts Status Scheduled Time Last Delivered Time Operations Ac…" at bounding box center [202, 199] width 339 height 200
click at [339, 136] on icon at bounding box center [337, 136] width 5 height 3
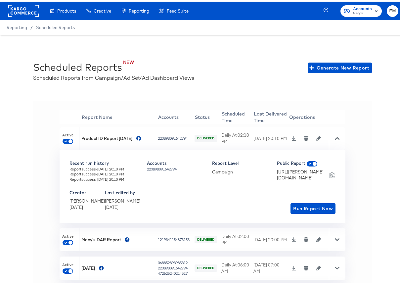
click at [339, 136] on icon at bounding box center [337, 136] width 5 height 5
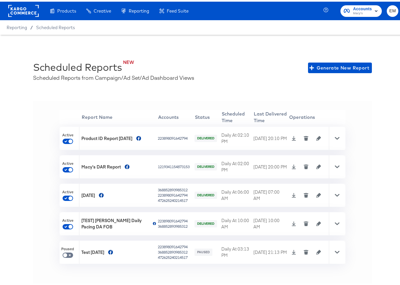
click at [66, 137] on span at bounding box center [68, 139] width 11 height 5
click at [66, 140] on input "checkbox" at bounding box center [71, 140] width 16 height 5
checkbox input "false"
click at [31, 10] on rect at bounding box center [23, 9] width 30 height 12
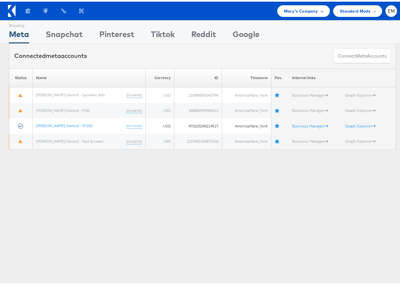
click at [302, 11] on span "Macy's Company" at bounding box center [301, 9] width 34 height 7
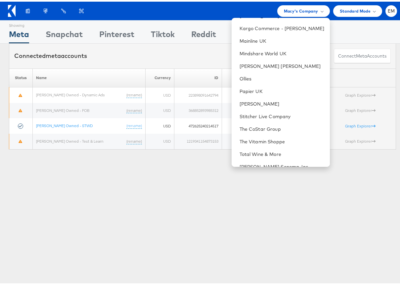
scroll to position [182, 0]
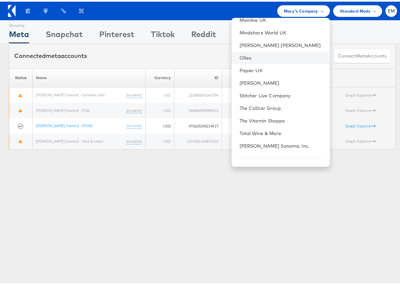
click at [246, 60] on li "Ollies" at bounding box center [281, 56] width 98 height 13
click at [242, 57] on link "Ollies" at bounding box center [282, 56] width 85 height 7
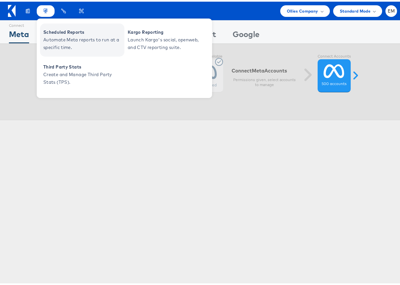
click at [52, 31] on span "Scheduled Reports" at bounding box center [82, 31] width 79 height 8
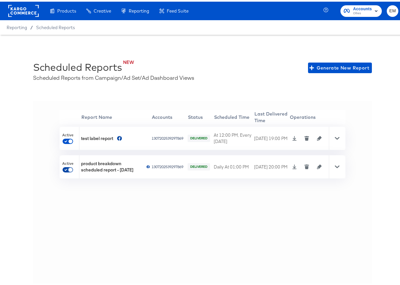
click at [67, 167] on input "checkbox" at bounding box center [71, 169] width 16 height 5
checkbox input "false"
click at [67, 139] on input "checkbox" at bounding box center [71, 140] width 16 height 5
checkbox input "false"
click at [34, 12] on rect at bounding box center [23, 9] width 30 height 12
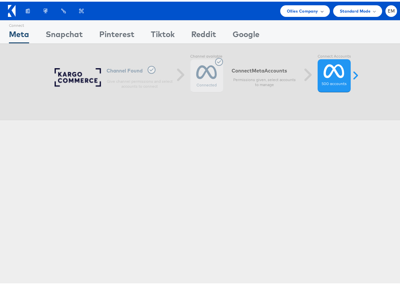
click at [293, 10] on span "Ollies Company" at bounding box center [302, 9] width 31 height 7
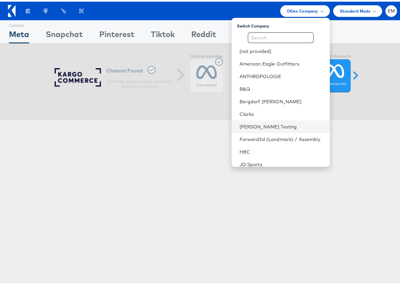
click at [249, 120] on li "Colin Clarke Testing" at bounding box center [281, 125] width 98 height 13
click at [249, 123] on link "[PERSON_NAME] Testing" at bounding box center [282, 125] width 85 height 7
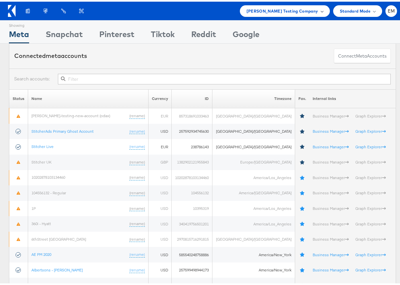
click at [267, 8] on span "[PERSON_NAME] Testing Company" at bounding box center [282, 9] width 72 height 7
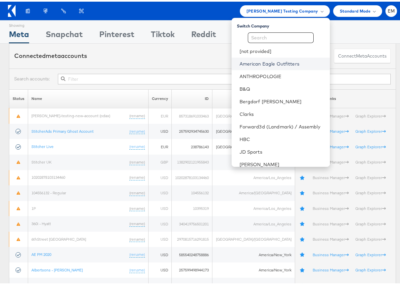
click at [261, 64] on link "American Eagle Outfitters" at bounding box center [282, 62] width 85 height 7
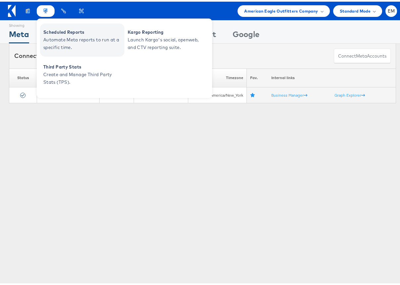
click at [54, 36] on span "Automate Meta reports to run at a specific time." at bounding box center [82, 41] width 79 height 15
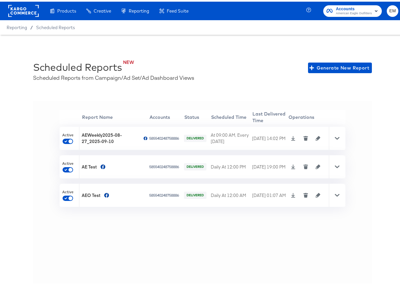
click at [295, 165] on icon at bounding box center [293, 165] width 5 height 5
click at [65, 167] on input "checkbox" at bounding box center [71, 169] width 16 height 5
checkbox input "false"
click at [295, 194] on icon at bounding box center [293, 193] width 4 height 5
click at [26, 13] on rect at bounding box center [23, 9] width 30 height 12
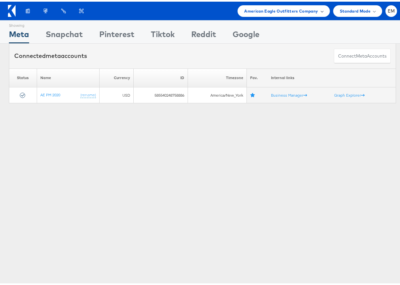
click at [282, 6] on span "American Eagle Outfitters Company" at bounding box center [281, 9] width 74 height 7
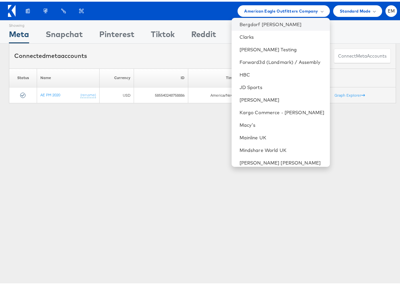
scroll to position [89, 0]
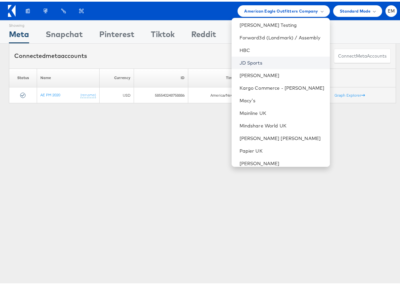
click at [244, 62] on link "JD Sports" at bounding box center [282, 61] width 85 height 7
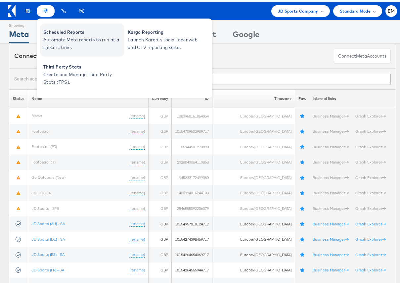
click at [60, 39] on span "Automate Meta reports to run at a specific time." at bounding box center [82, 41] width 79 height 15
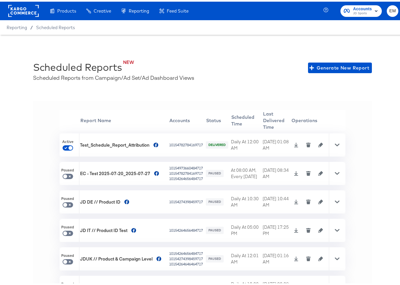
click at [339, 141] on icon at bounding box center [337, 143] width 5 height 5
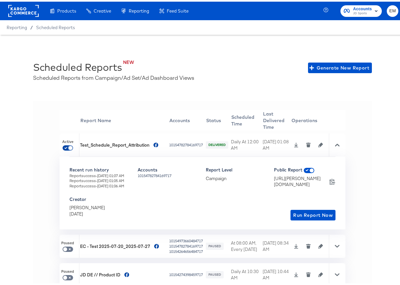
click at [69, 145] on input "checkbox" at bounding box center [71, 147] width 16 height 5
checkbox input "false"
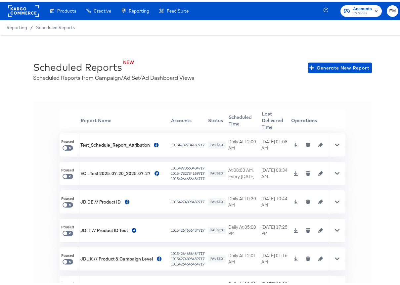
click at [28, 8] on rect at bounding box center [23, 9] width 30 height 12
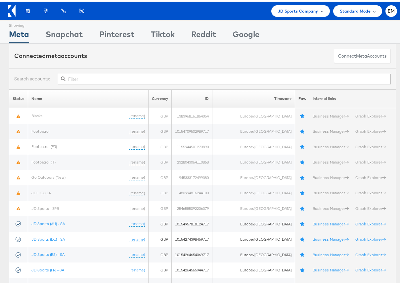
click at [293, 8] on span "JD Sports Company" at bounding box center [298, 9] width 40 height 7
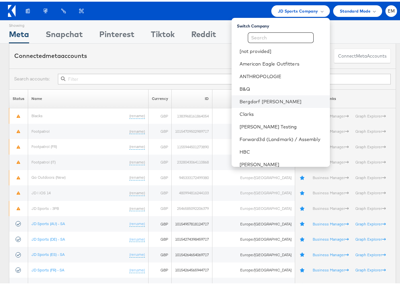
click at [260, 96] on li "Bergdorf Goodman" at bounding box center [281, 100] width 98 height 13
click at [241, 99] on link "Bergdorf Goodman" at bounding box center [282, 100] width 85 height 7
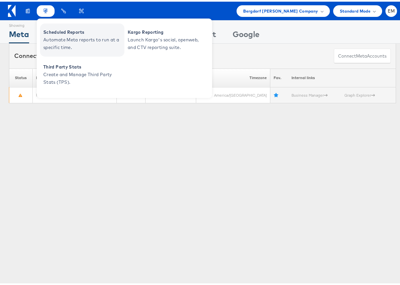
click at [56, 36] on span "Automate Meta reports to run at a specific time." at bounding box center [82, 41] width 79 height 15
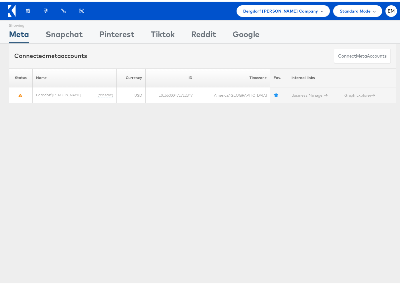
click at [285, 10] on span "Bergdorf [PERSON_NAME] Company" at bounding box center [280, 9] width 75 height 7
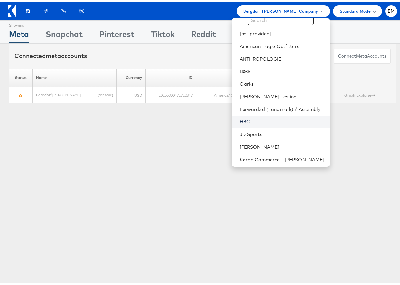
scroll to position [22, 0]
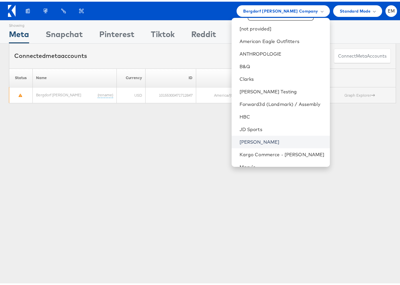
click at [245, 138] on link "[PERSON_NAME]" at bounding box center [282, 140] width 85 height 7
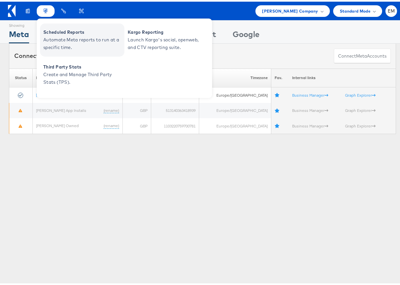
click at [63, 39] on span "Automate Meta reports to run at a specific time." at bounding box center [82, 41] width 79 height 15
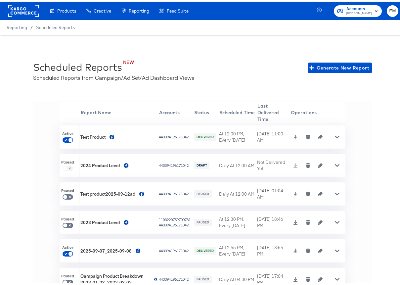
scroll to position [15, 0]
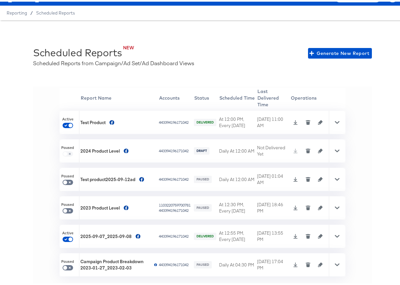
click at [341, 229] on div at bounding box center [337, 234] width 17 height 23
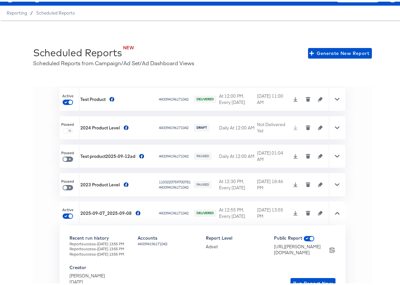
scroll to position [49, 0]
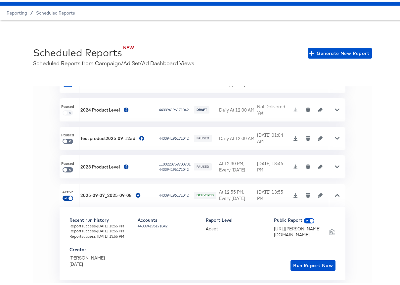
click at [66, 195] on input "checkbox" at bounding box center [71, 197] width 16 height 5
checkbox input "false"
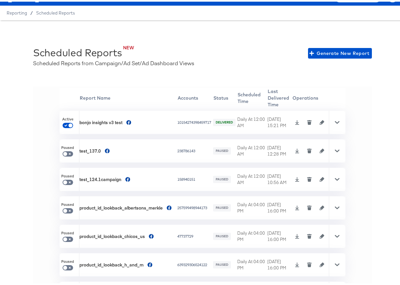
scroll to position [56, 0]
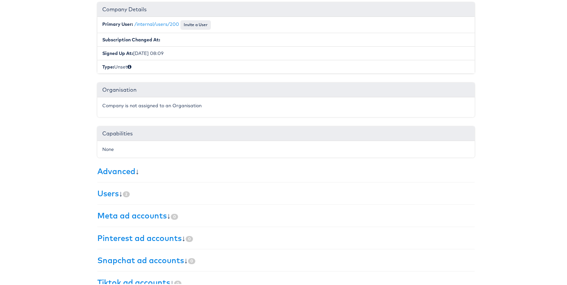
scroll to position [104, 0]
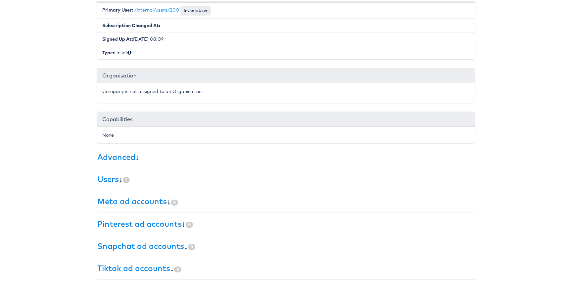
click at [101, 183] on div "× Set primary user The current primary user will be reverted back to their orig…" at bounding box center [285, 100] width 377 height 356
click at [101, 177] on link "Users" at bounding box center [108, 178] width 22 height 10
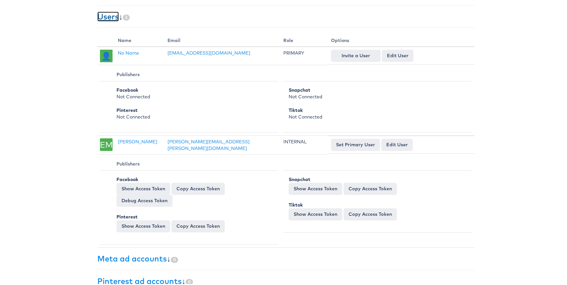
scroll to position [273, 0]
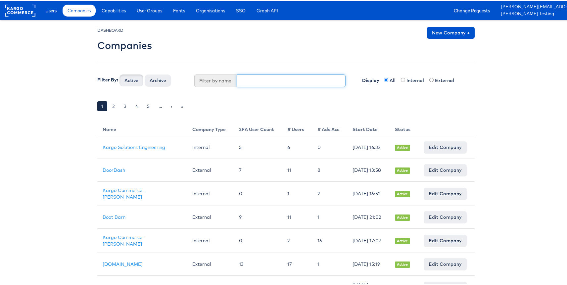
click at [243, 79] on input "text" at bounding box center [291, 79] width 109 height 13
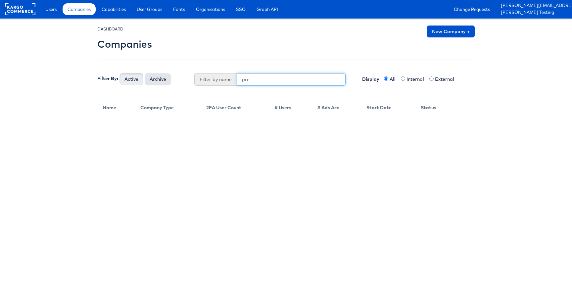
type input "pre"
click at [155, 75] on button "Archive" at bounding box center [158, 79] width 26 height 12
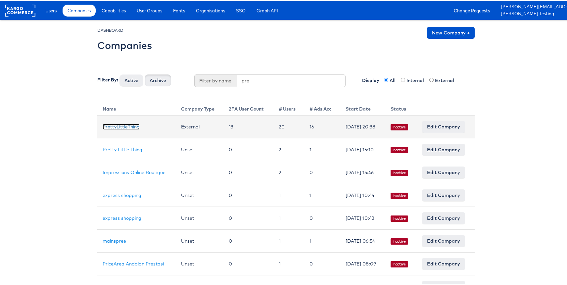
click at [132, 125] on link "PrettyLittleThing" at bounding box center [121, 125] width 37 height 6
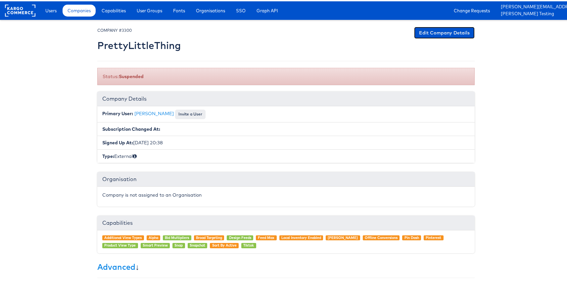
click at [420, 34] on link "Edit Company Details" at bounding box center [444, 31] width 61 height 12
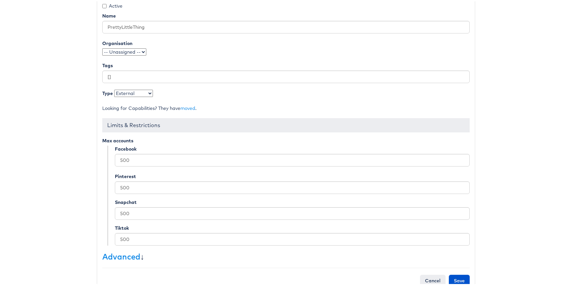
scroll to position [103, 0]
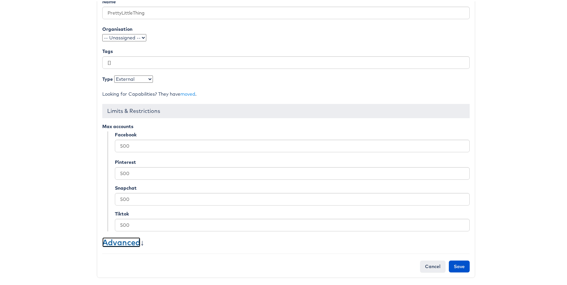
click at [103, 241] on link "Advanced" at bounding box center [121, 241] width 38 height 10
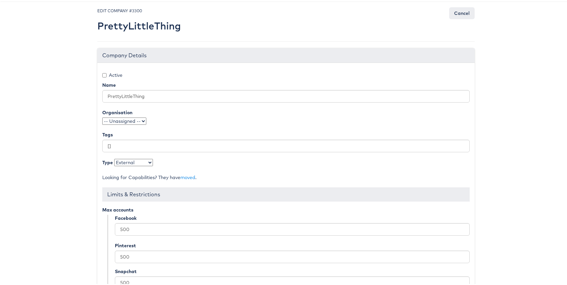
scroll to position [0, 0]
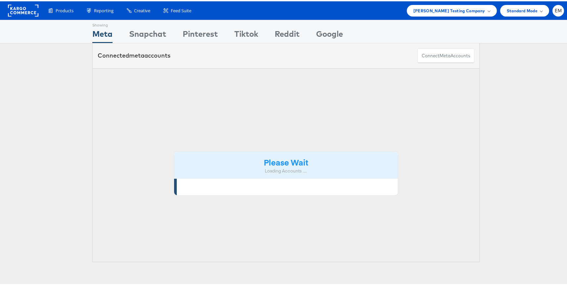
click at [444, 16] on div "Products Product Catalogs Enhance Your Product Catalog, Map Them to Publishers,…" at bounding box center [286, 9] width 572 height 19
click at [449, 10] on span "[PERSON_NAME] Testing Company" at bounding box center [449, 9] width 72 height 7
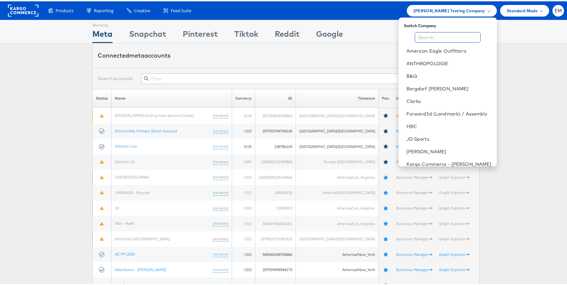
click at [431, 34] on input "text" at bounding box center [448, 36] width 66 height 11
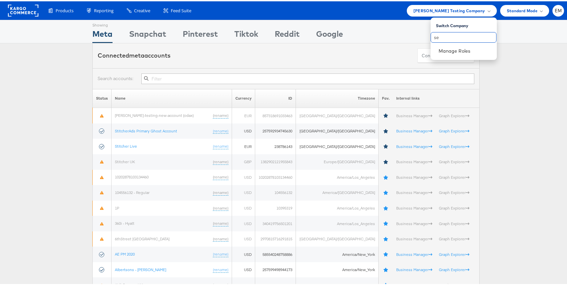
type input "s"
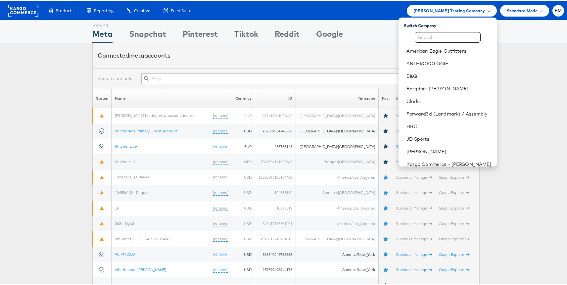
click at [55, 53] on div "Connected meta accounts Connect meta Accounts" at bounding box center [286, 54] width 572 height 25
